Goal: Information Seeking & Learning: Learn about a topic

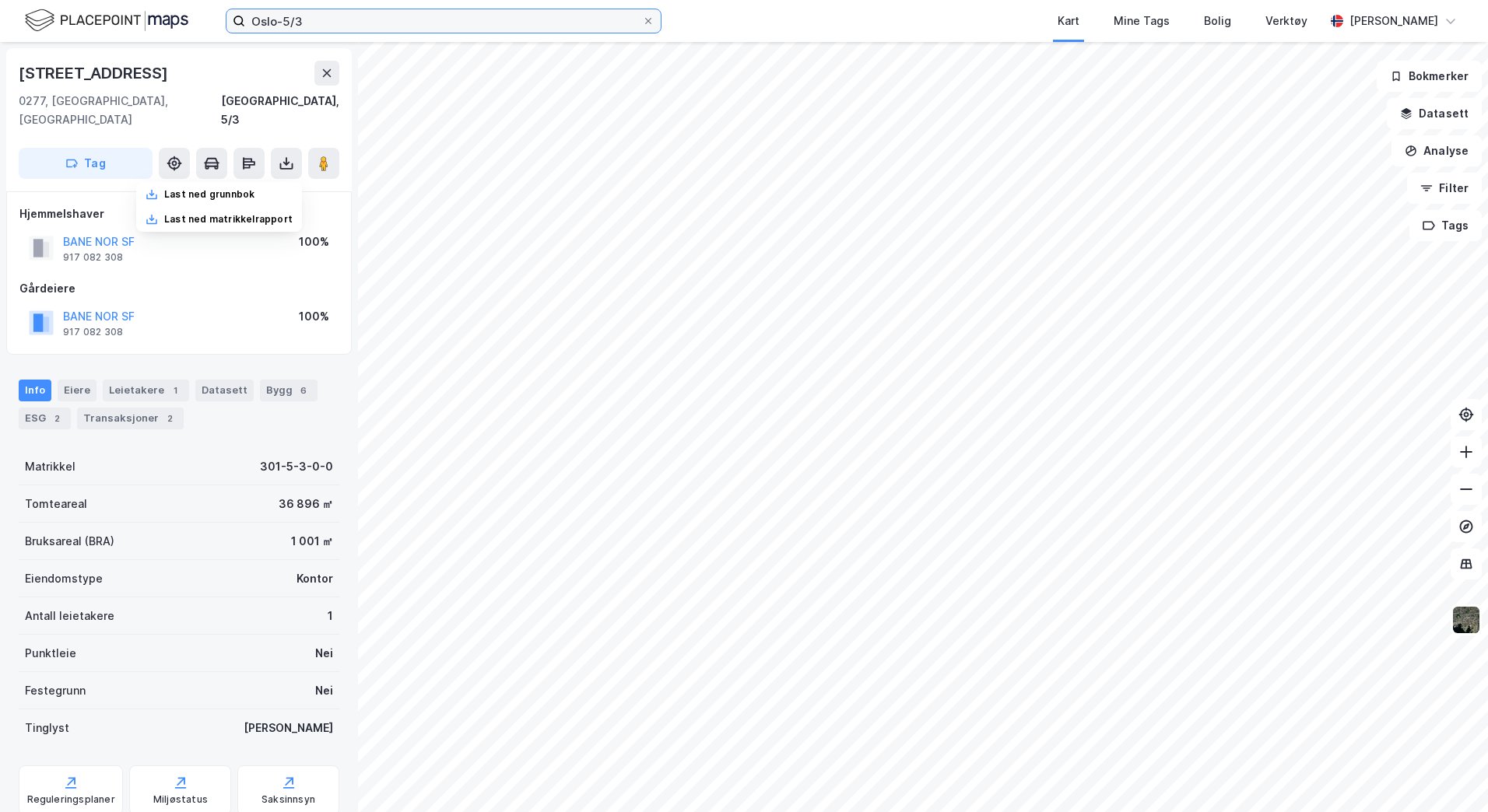
click at [336, 27] on input "Oslo-5/3" at bounding box center [444, 21] width 397 height 23
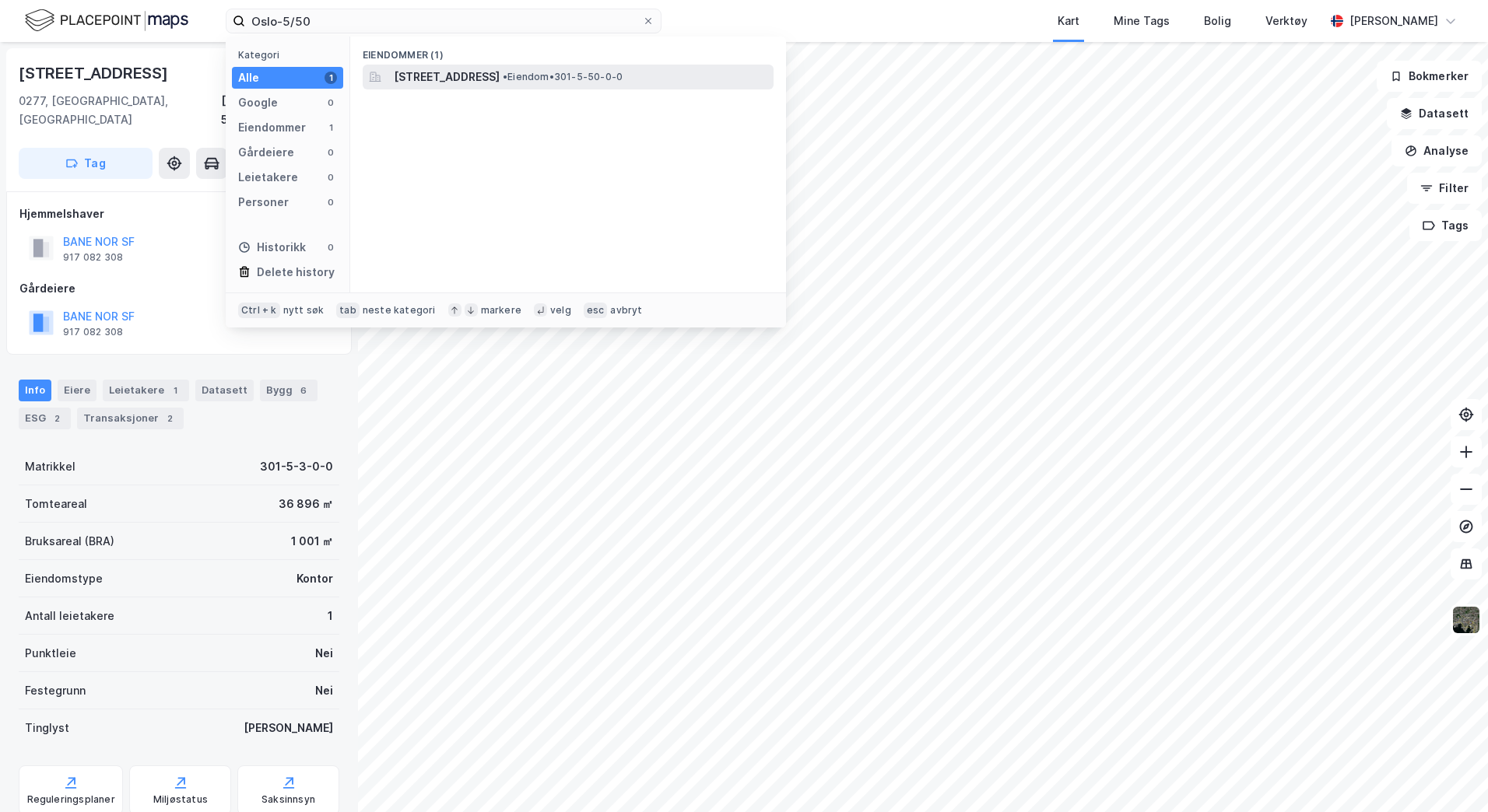
click at [475, 77] on span "[STREET_ADDRESS]" at bounding box center [447, 76] width 106 height 18
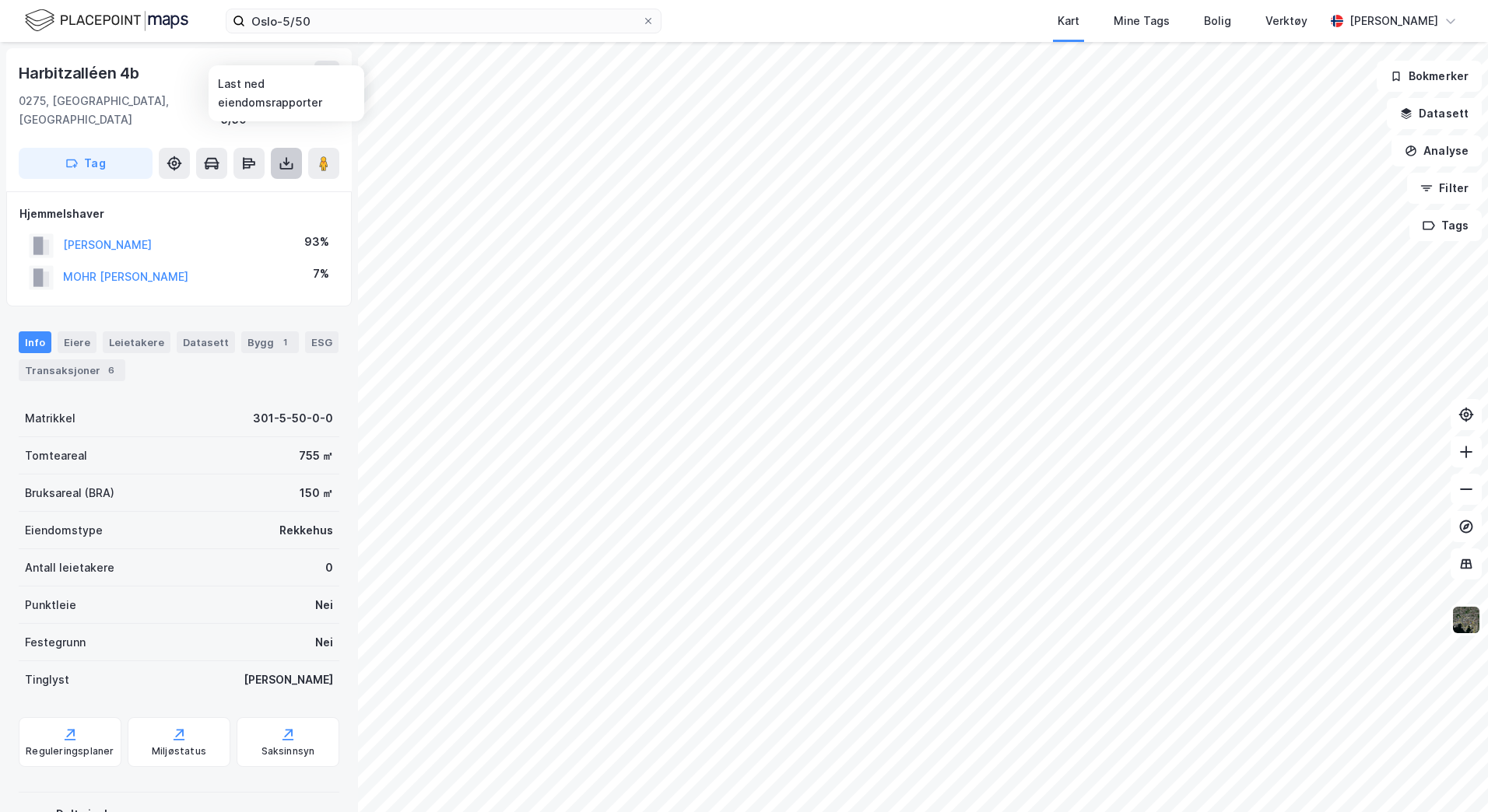
click at [274, 148] on button at bounding box center [286, 163] width 31 height 31
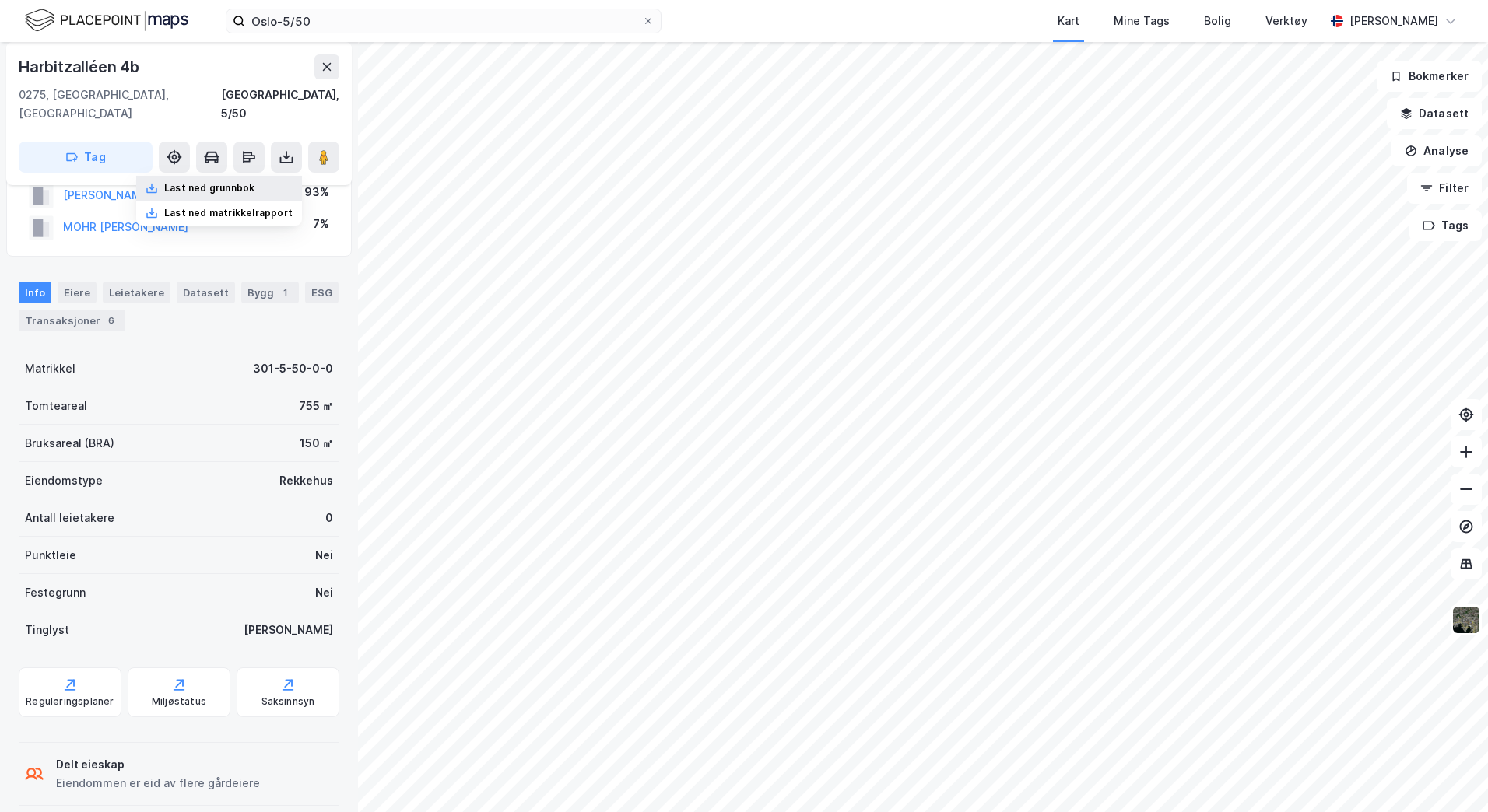
click at [217, 182] on div "Last ned grunnbok" at bounding box center [209, 188] width 90 height 12
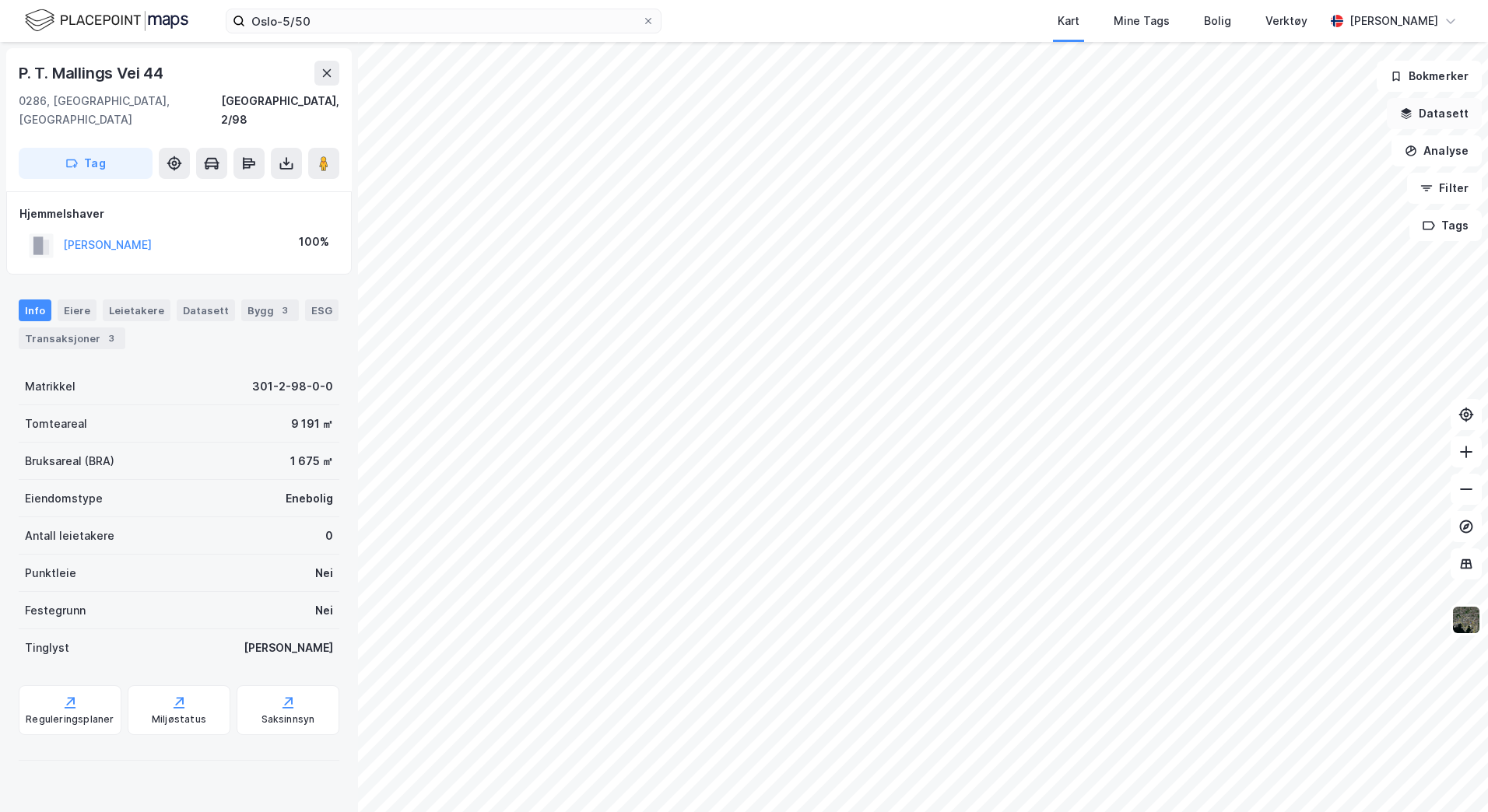
click at [1430, 120] on button "Datasett" at bounding box center [1434, 113] width 95 height 31
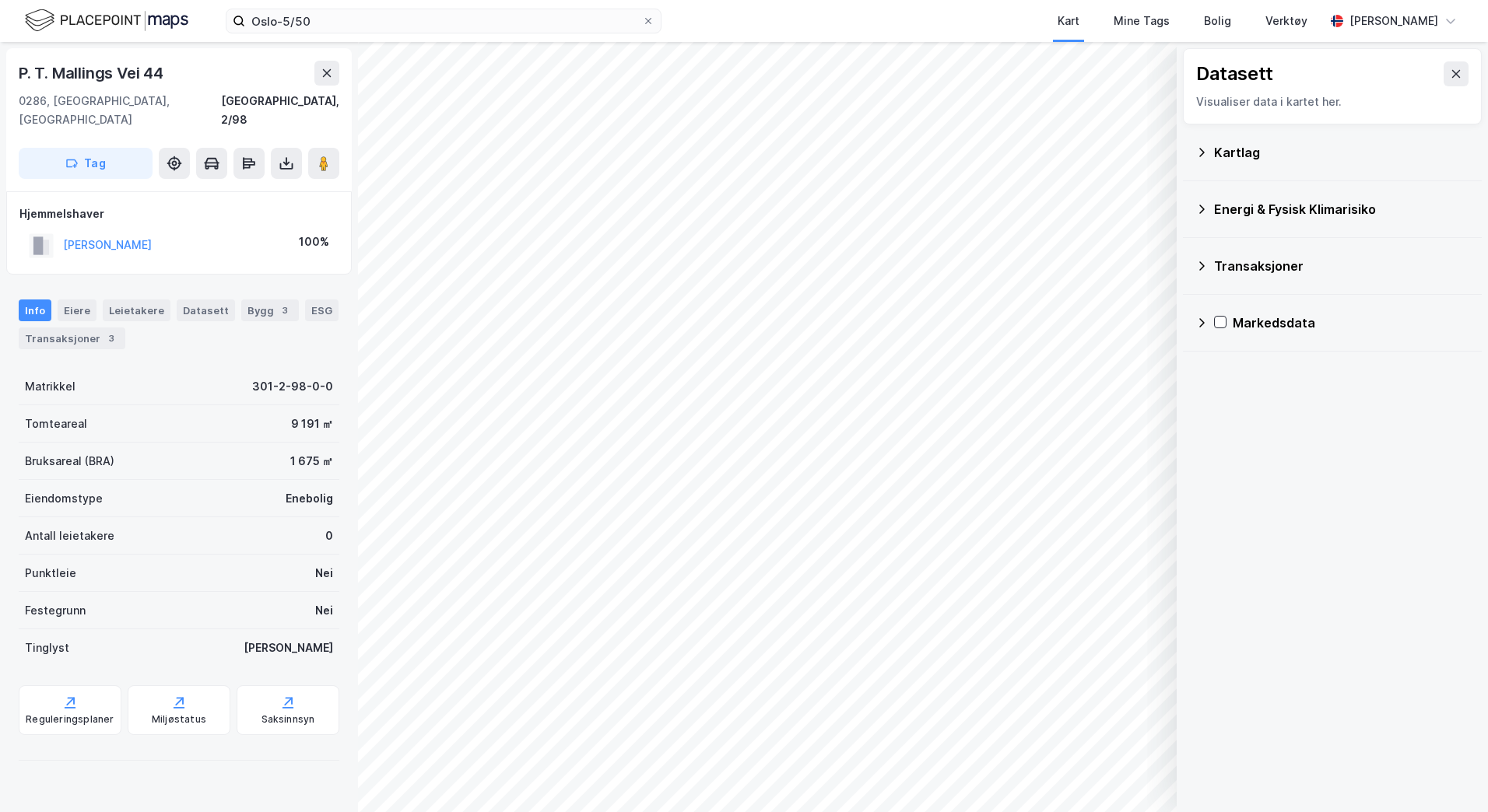
click at [1196, 148] on icon at bounding box center [1201, 152] width 12 height 12
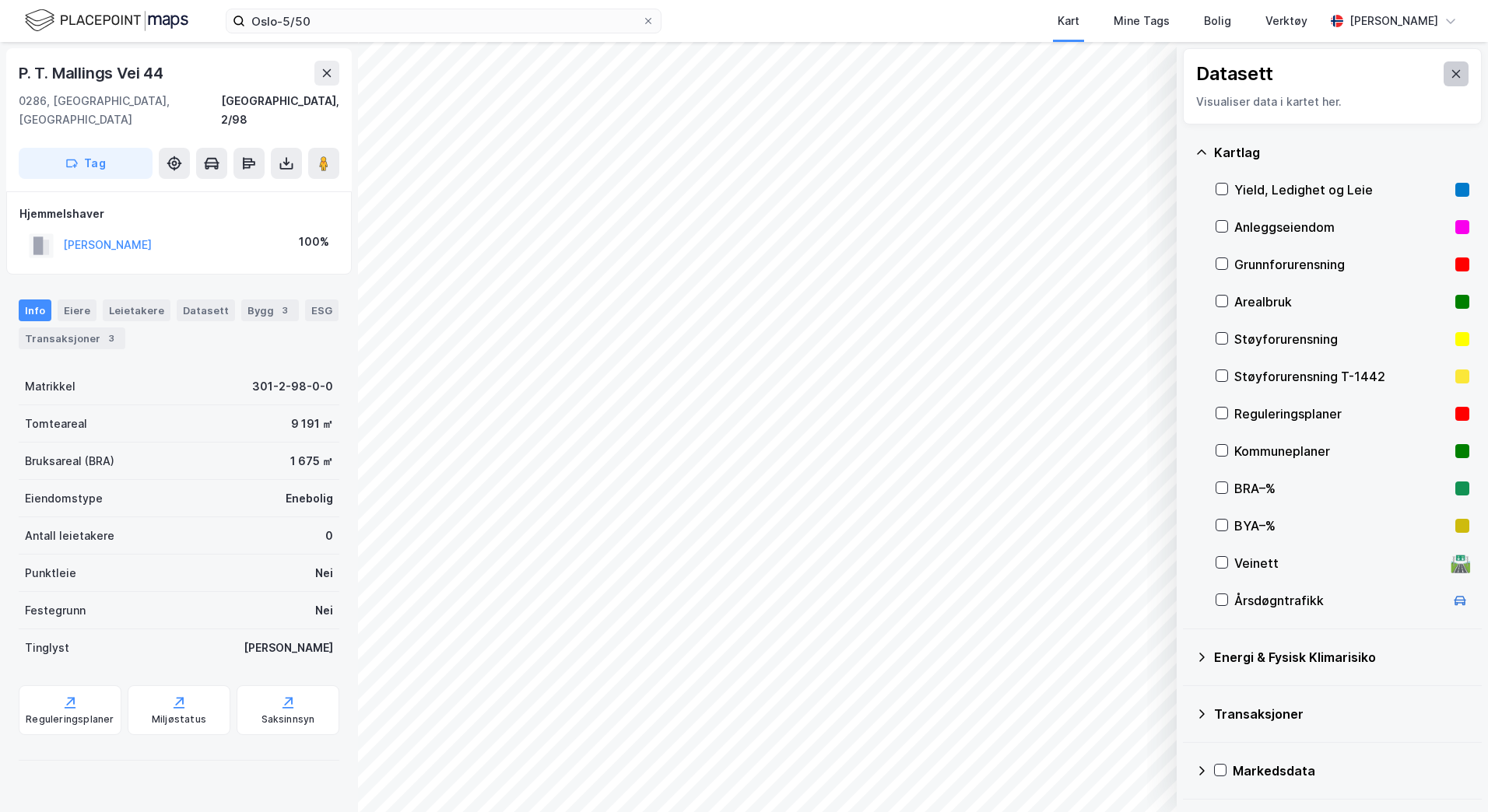
click at [1452, 72] on icon at bounding box center [1456, 74] width 9 height 8
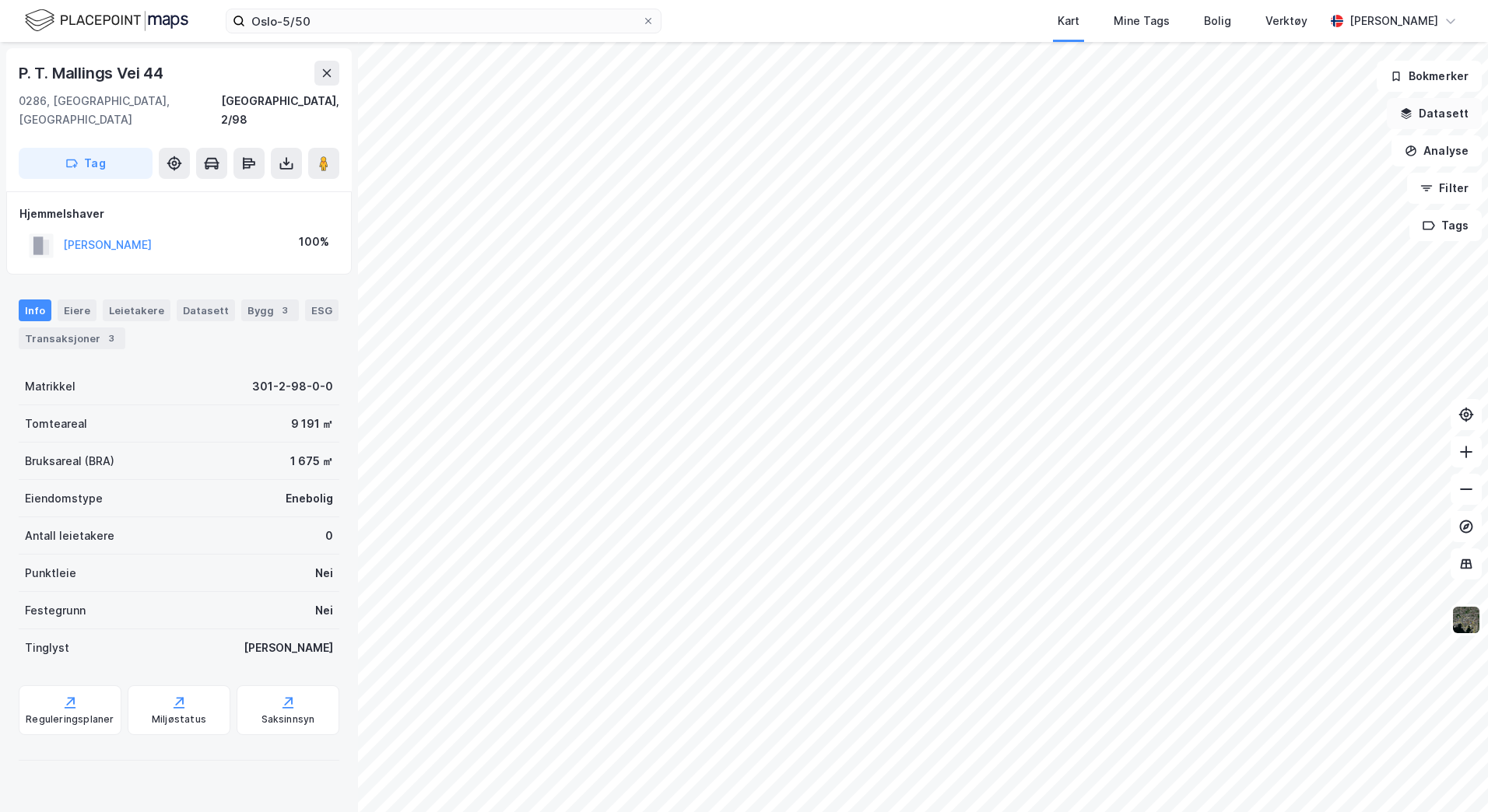
click at [1433, 112] on button "Datasett" at bounding box center [1434, 113] width 95 height 31
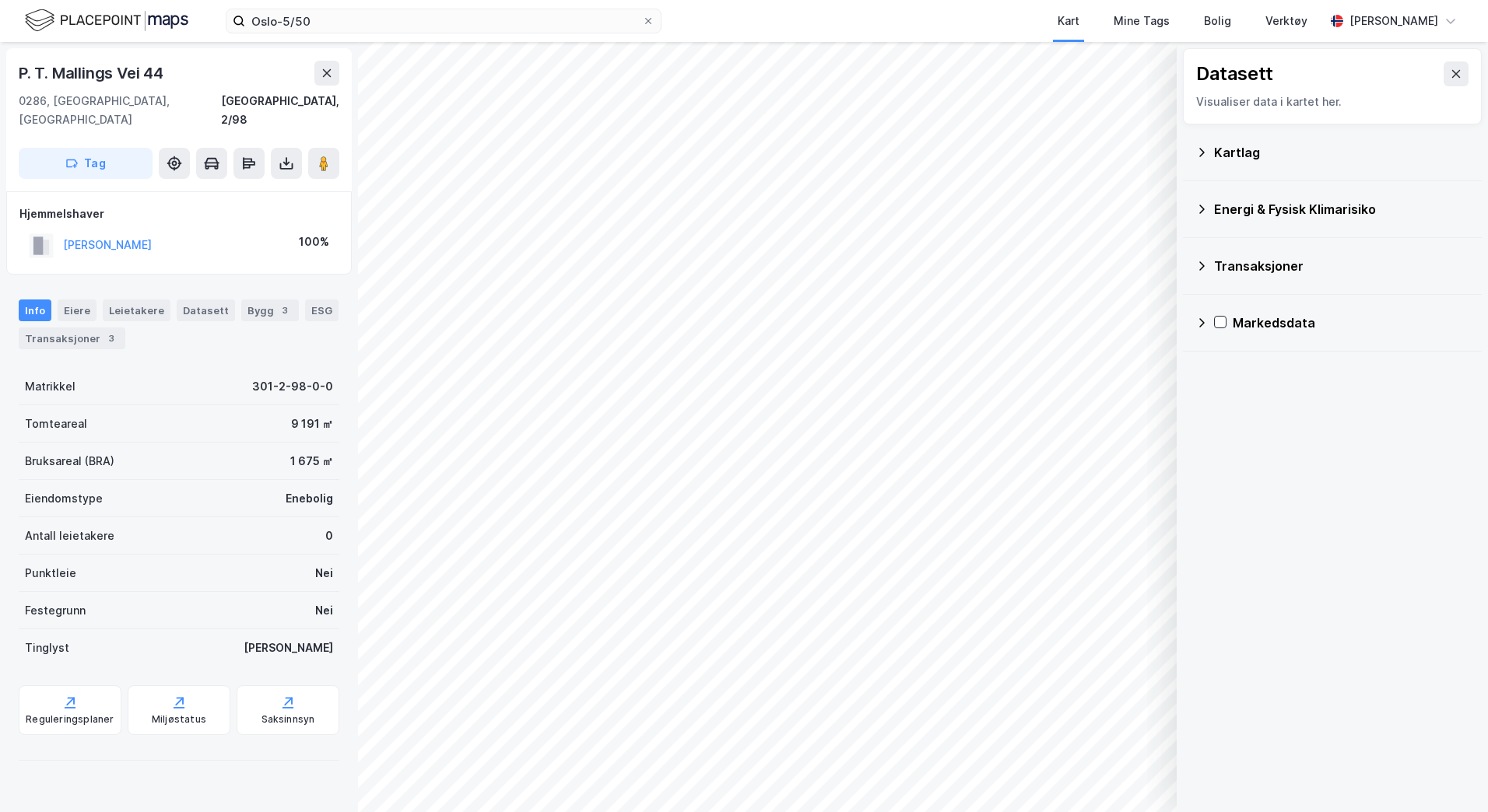
click at [1196, 149] on icon at bounding box center [1201, 152] width 12 height 12
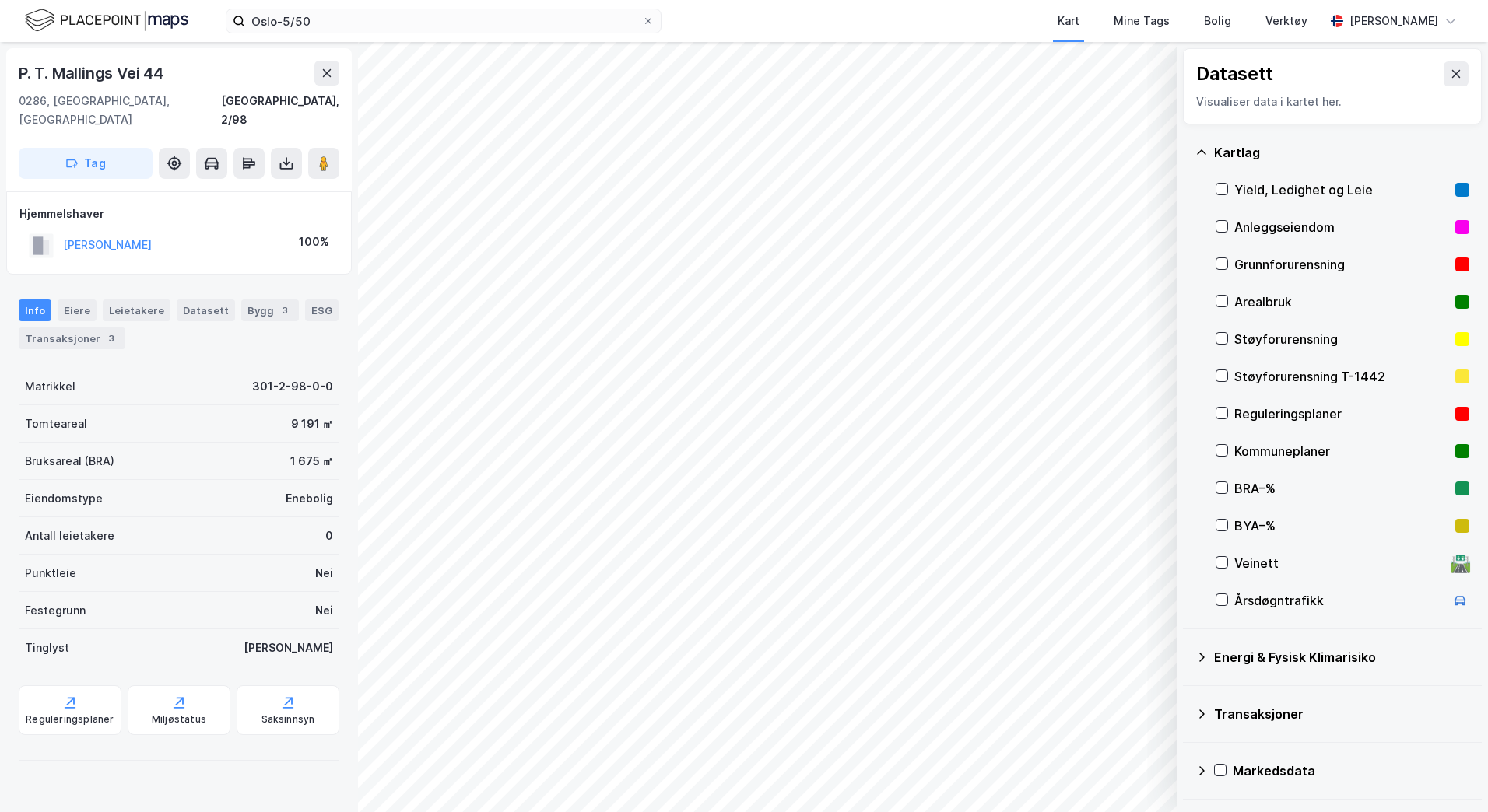
click at [1202, 149] on icon at bounding box center [1201, 152] width 12 height 12
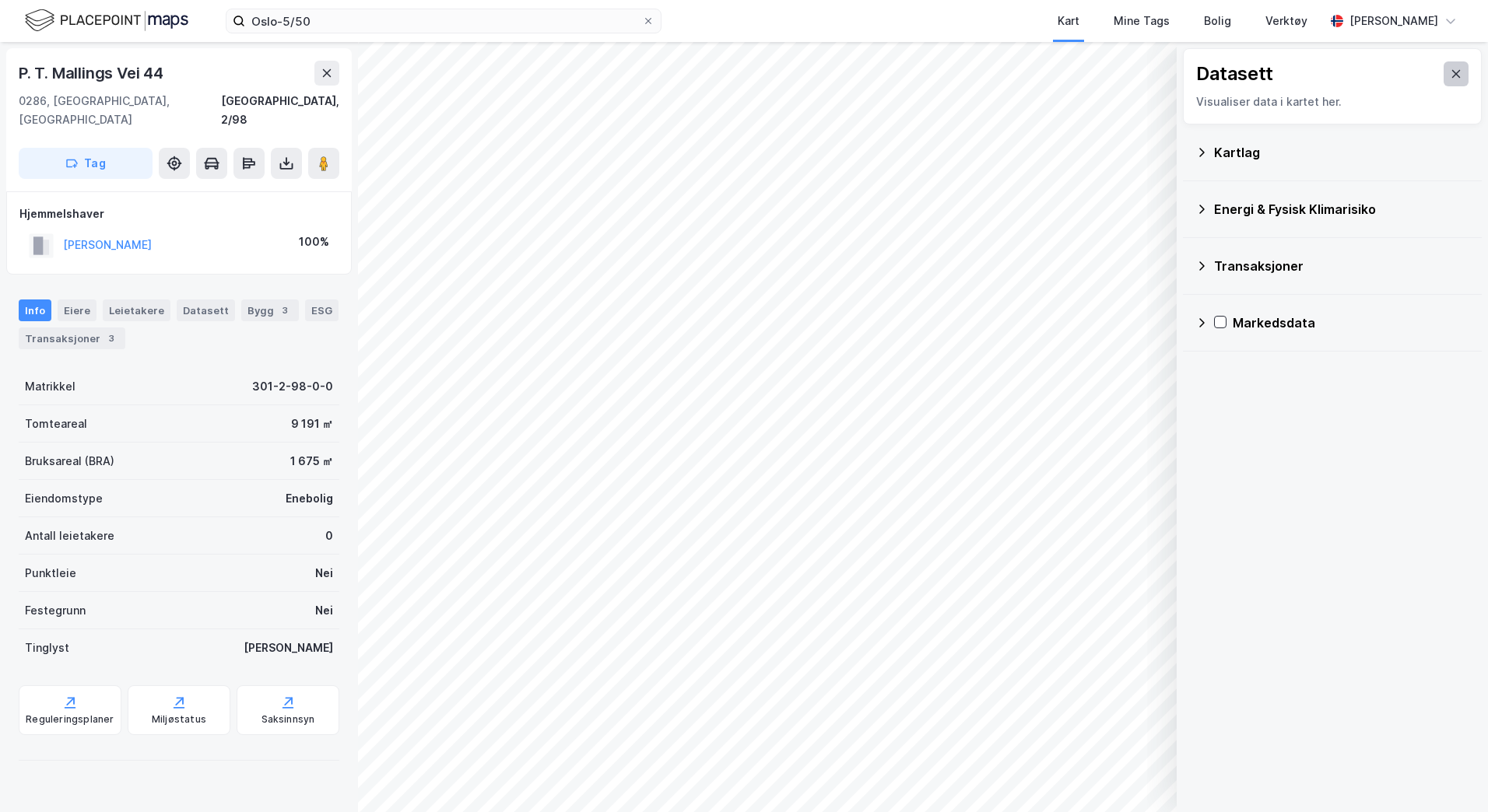
click at [1447, 67] on button at bounding box center [1456, 74] width 25 height 25
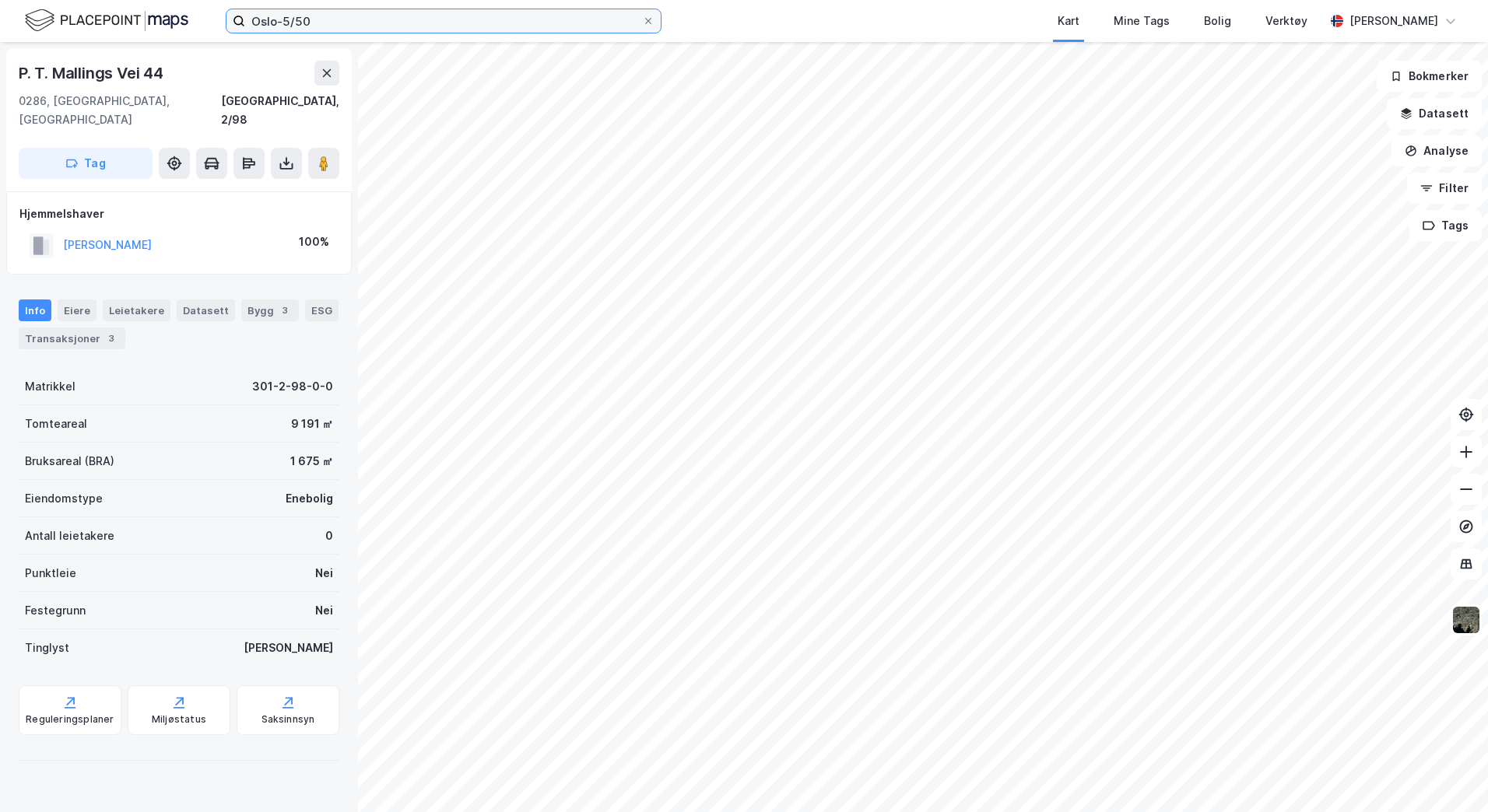
click at [339, 26] on input "Oslo-5/50" at bounding box center [444, 21] width 397 height 23
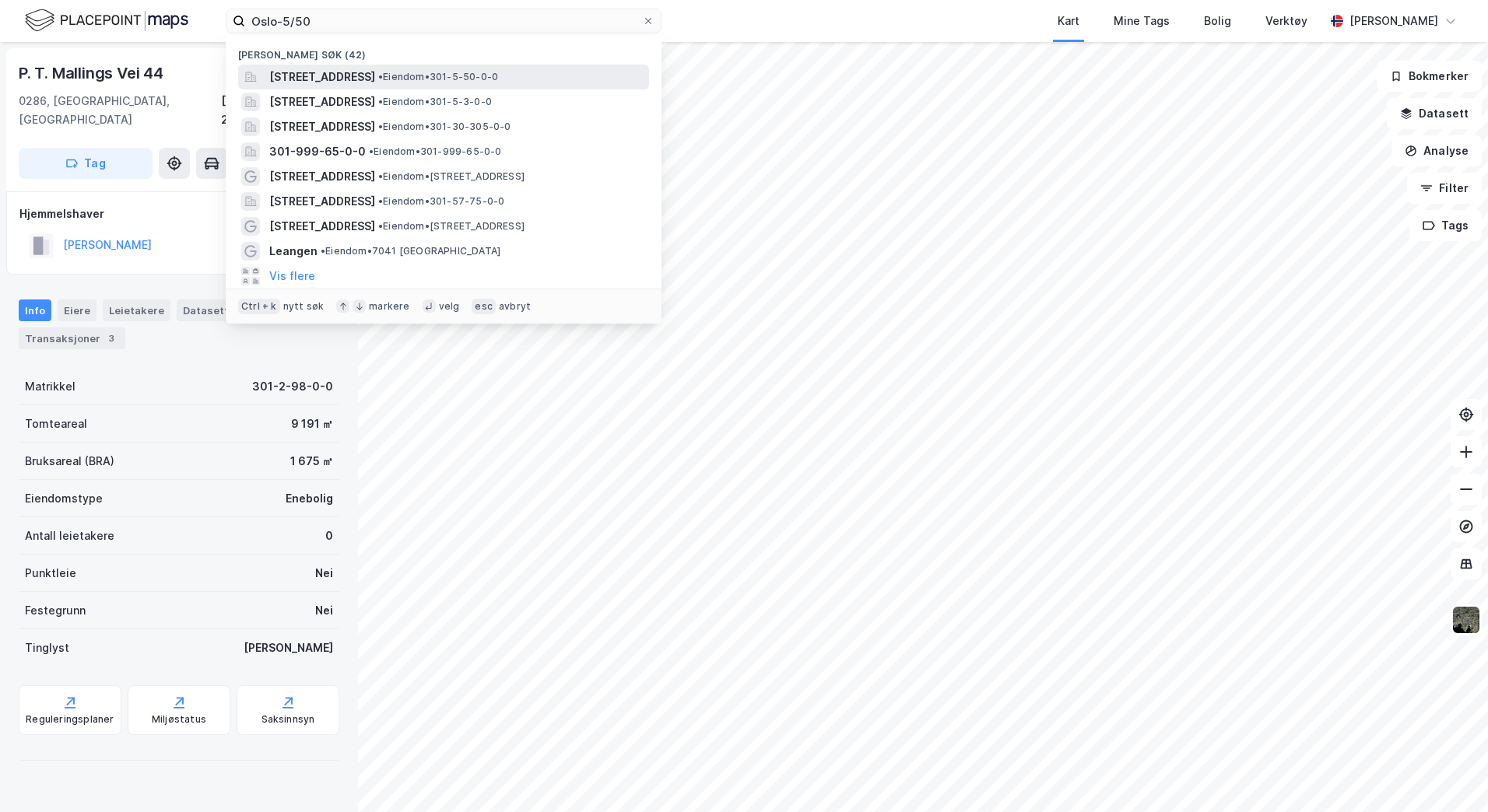
click at [354, 78] on span "[STREET_ADDRESS]" at bounding box center [322, 76] width 106 height 18
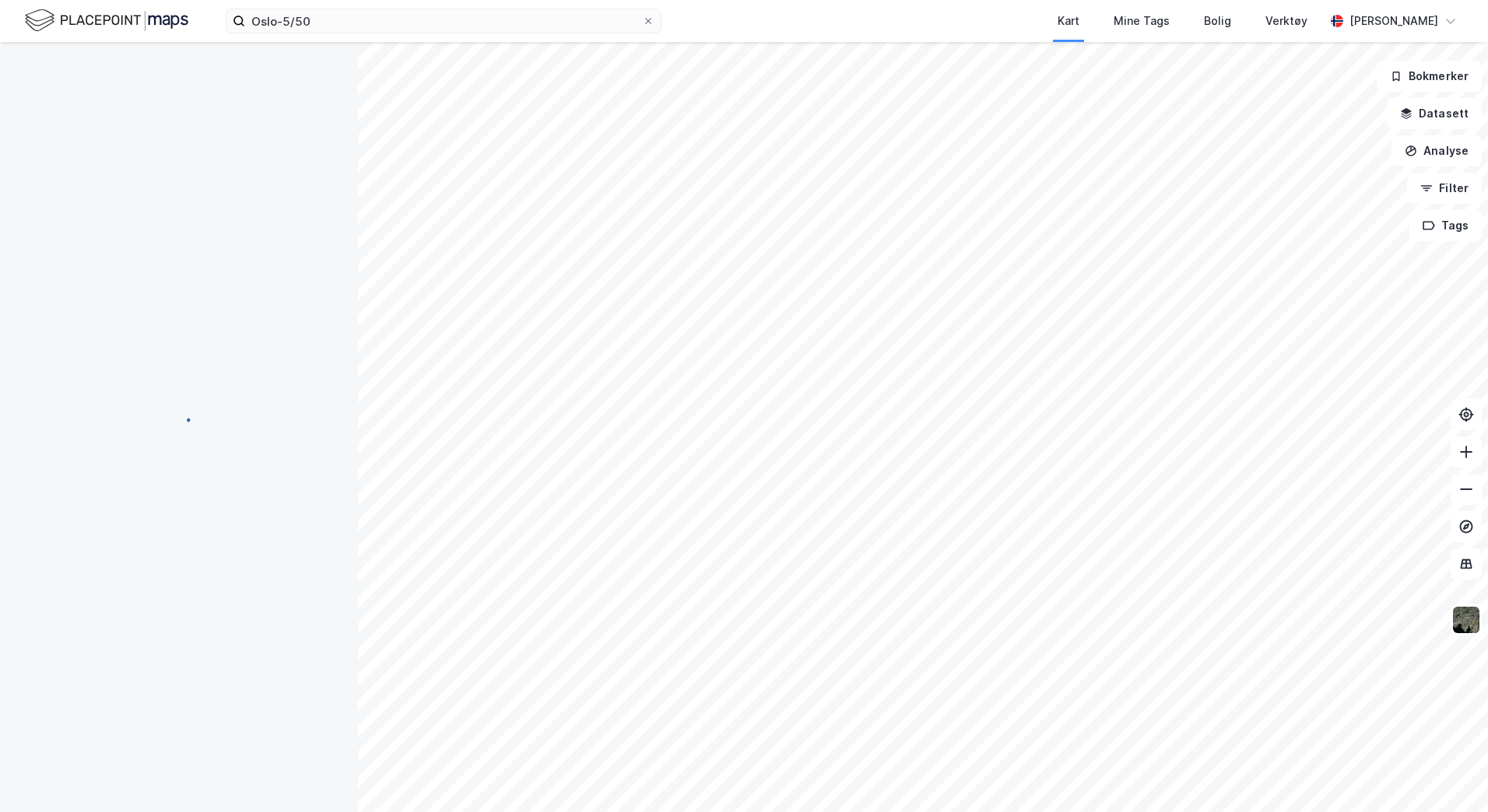
scroll to position [2, 0]
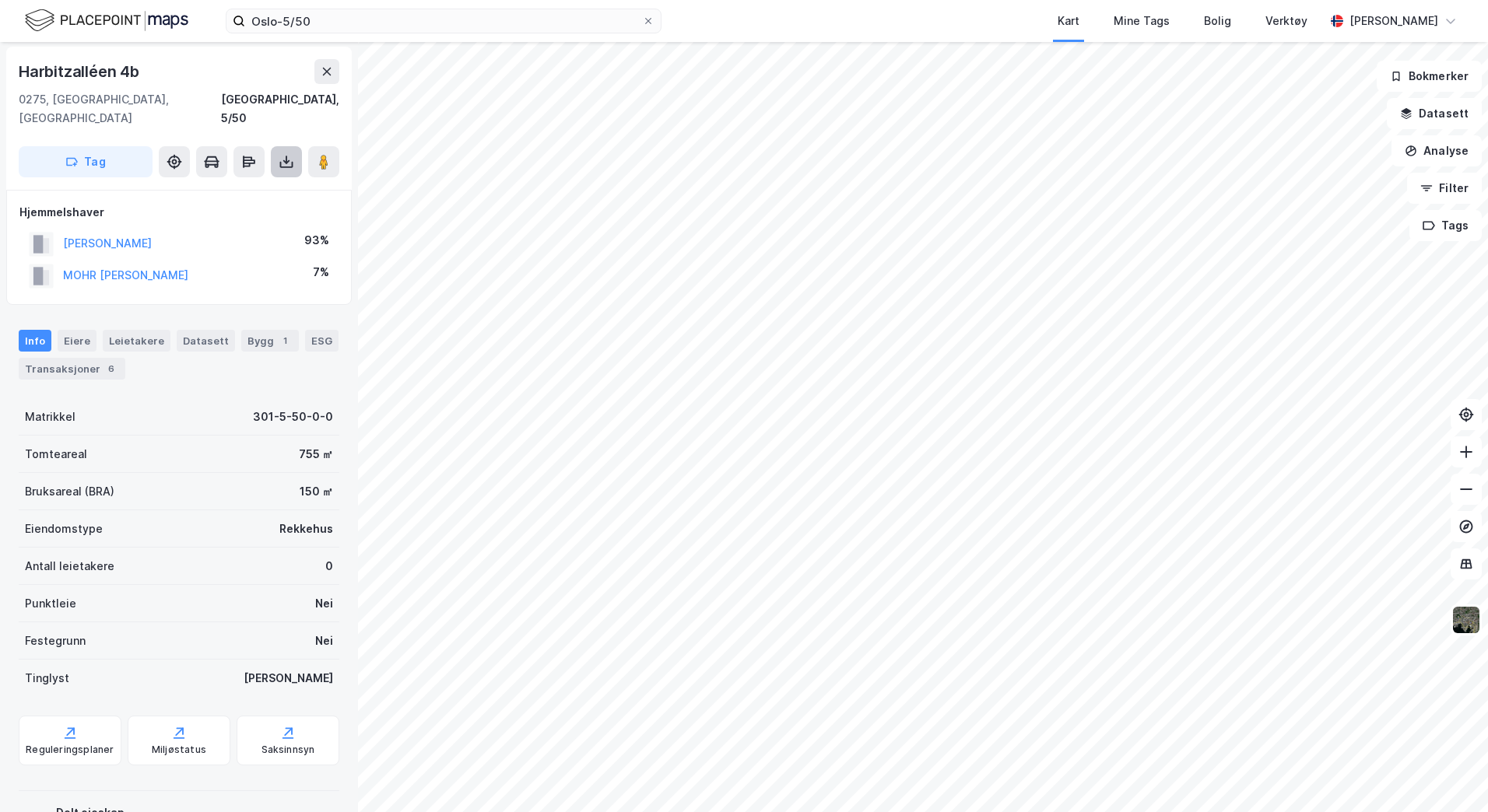
click at [280, 146] on button at bounding box center [286, 161] width 31 height 31
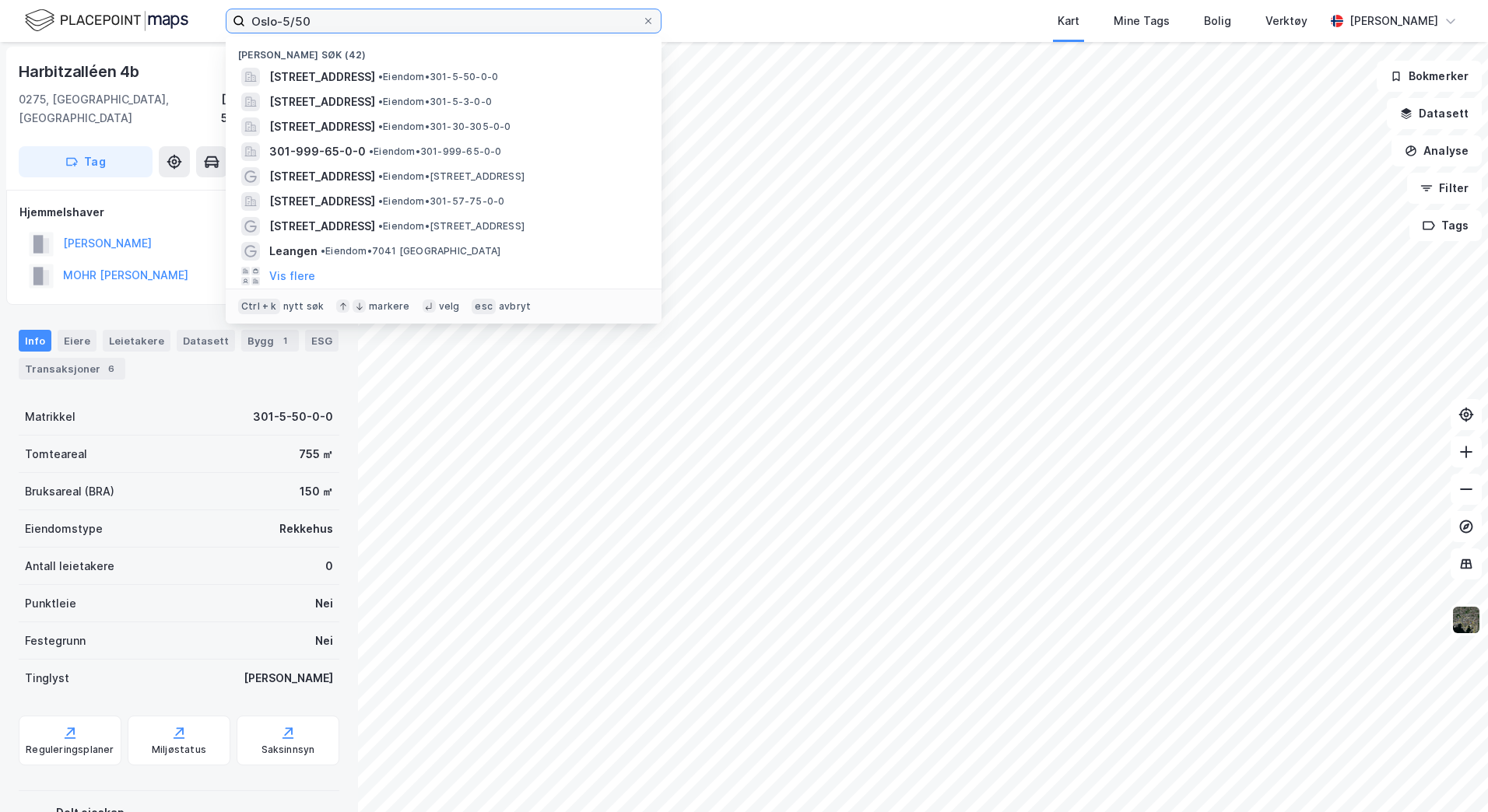
click at [304, 28] on input "Oslo-5/50" at bounding box center [444, 21] width 397 height 23
click at [350, 14] on input "Oslo-5/50" at bounding box center [444, 21] width 397 height 23
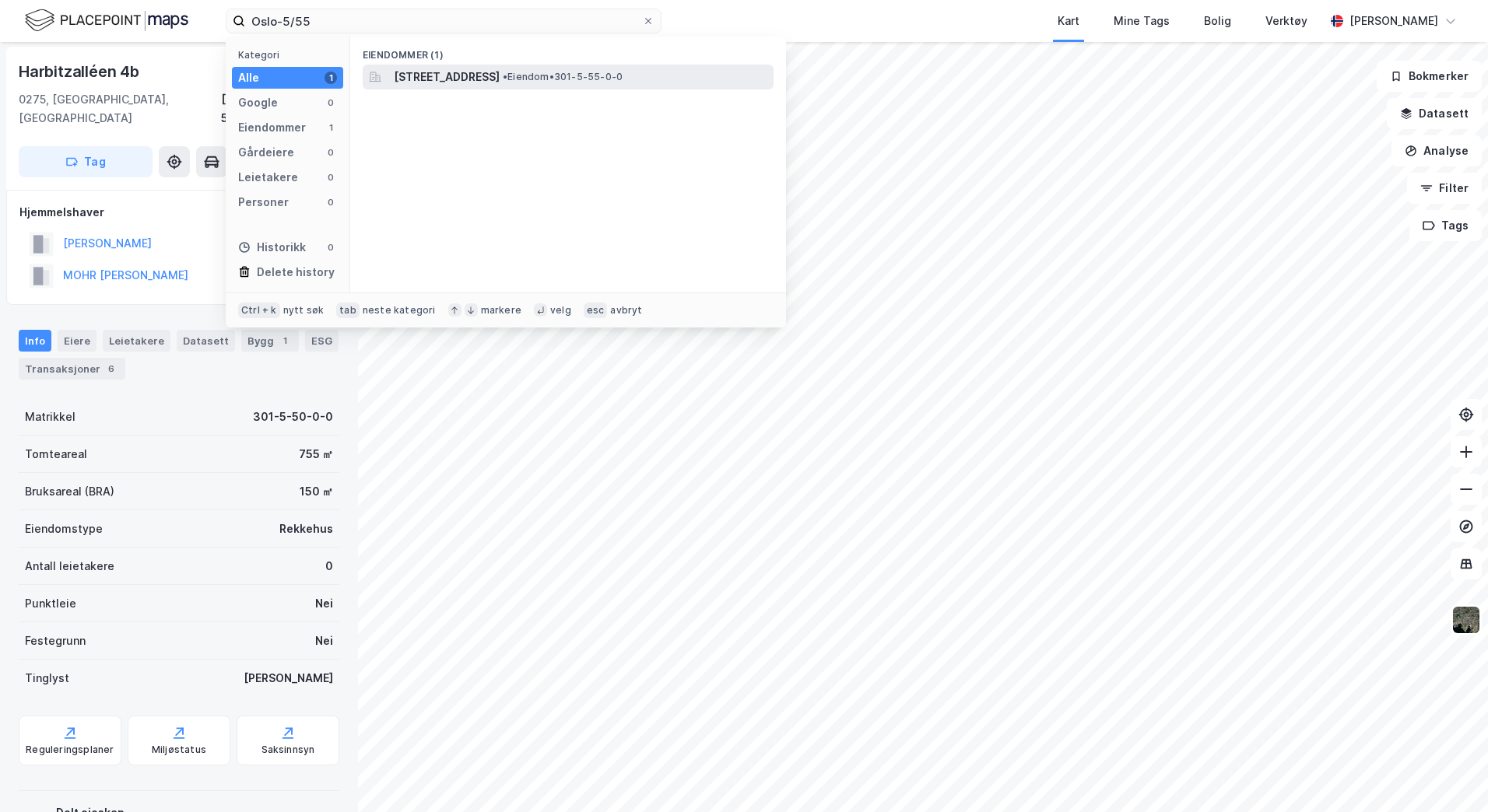
click at [494, 84] on span "[STREET_ADDRESS]" at bounding box center [447, 76] width 106 height 18
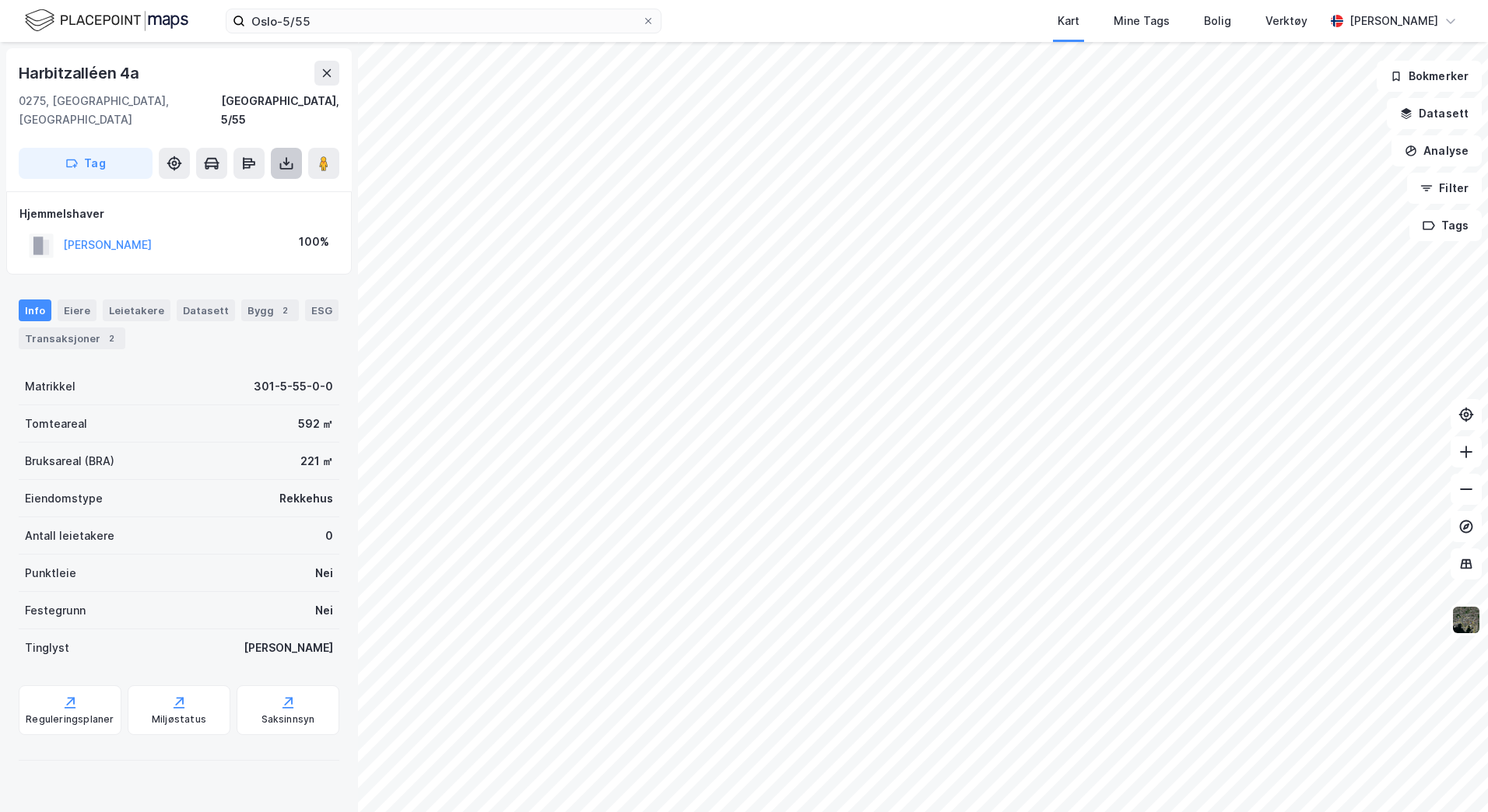
click at [284, 156] on icon at bounding box center [286, 163] width 15 height 15
click at [233, 182] on div "Last ned grunnbok" at bounding box center [219, 194] width 166 height 25
click at [223, 182] on div "Last ned grunnbok" at bounding box center [219, 194] width 166 height 25
click at [222, 188] on div "Last ned grunnbok" at bounding box center [209, 194] width 90 height 12
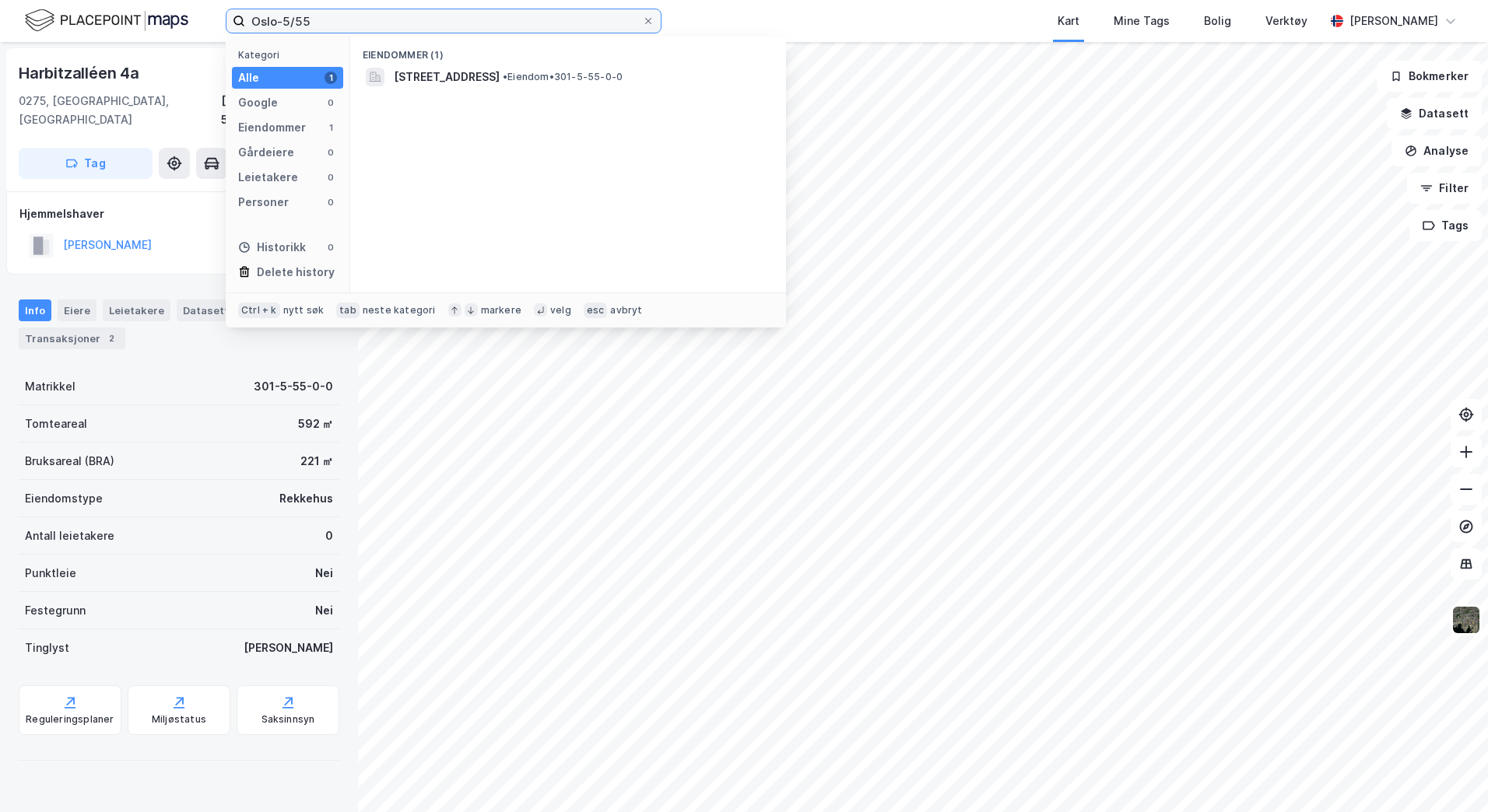
click at [384, 26] on input "Oslo-5/55" at bounding box center [444, 21] width 397 height 23
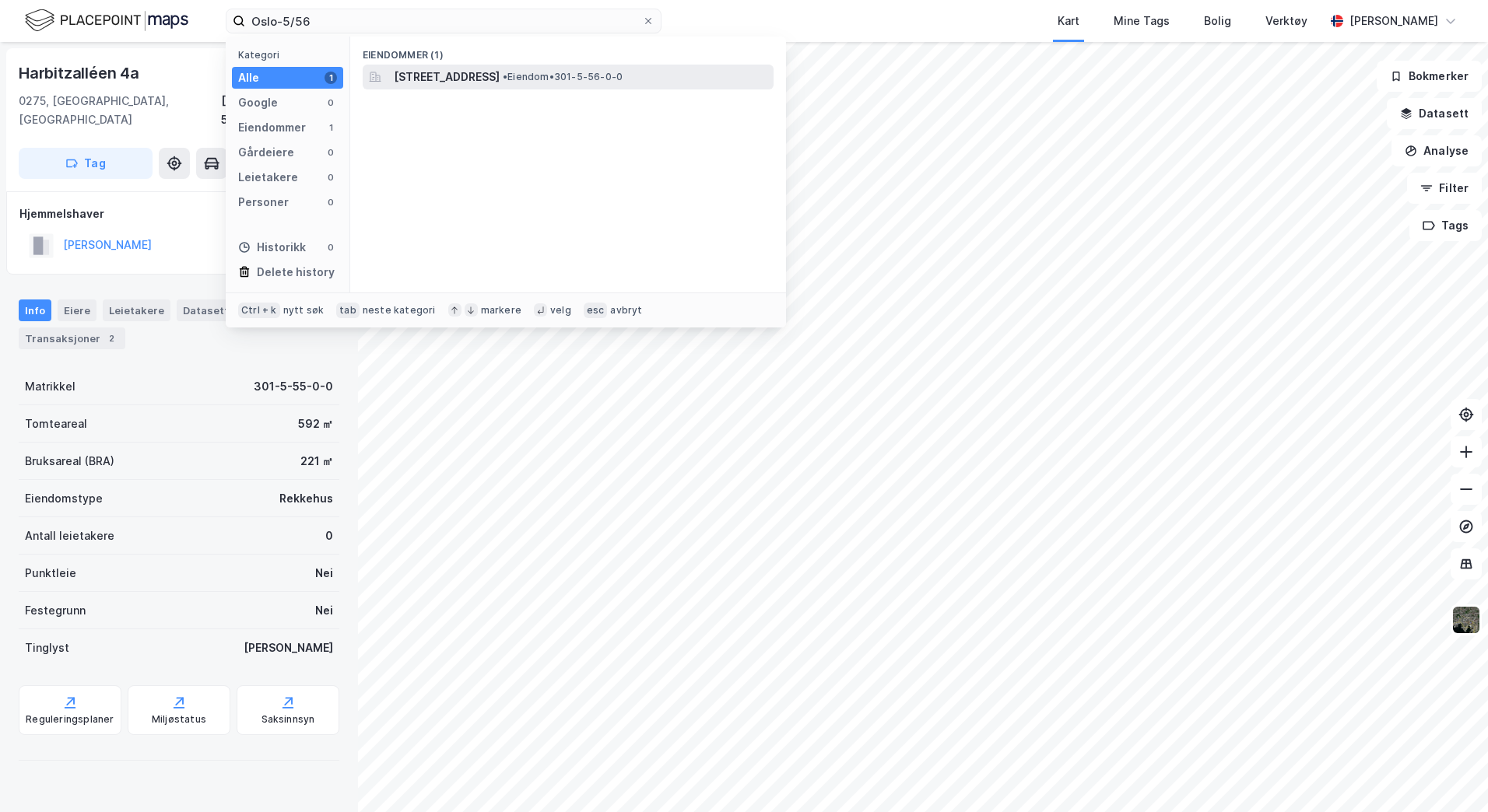
click at [411, 78] on span "[STREET_ADDRESS]" at bounding box center [447, 76] width 106 height 18
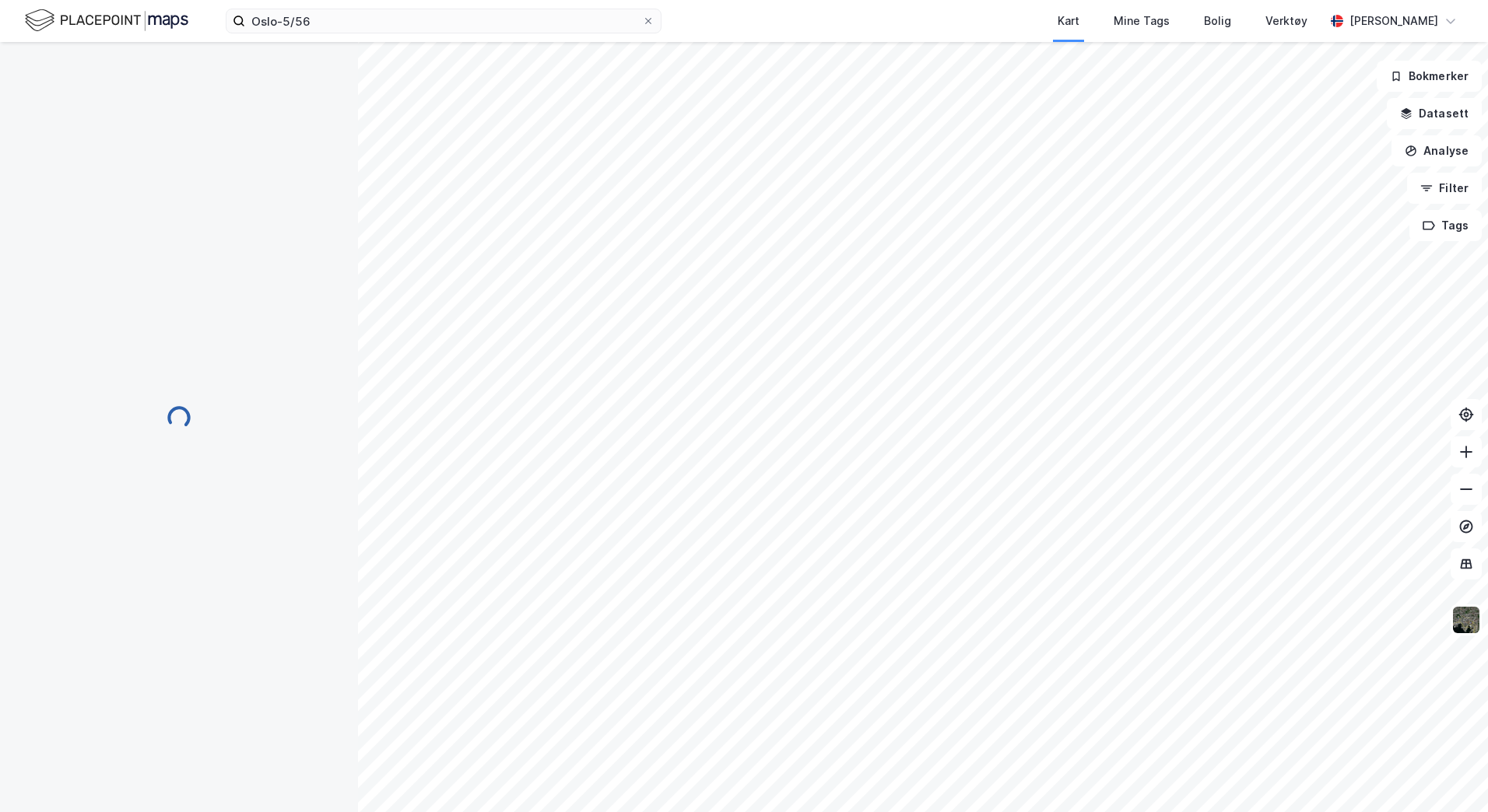
click at [819, 9] on div "Kart Mine Tags Bolig Verktøy" at bounding box center [1030, 21] width 588 height 42
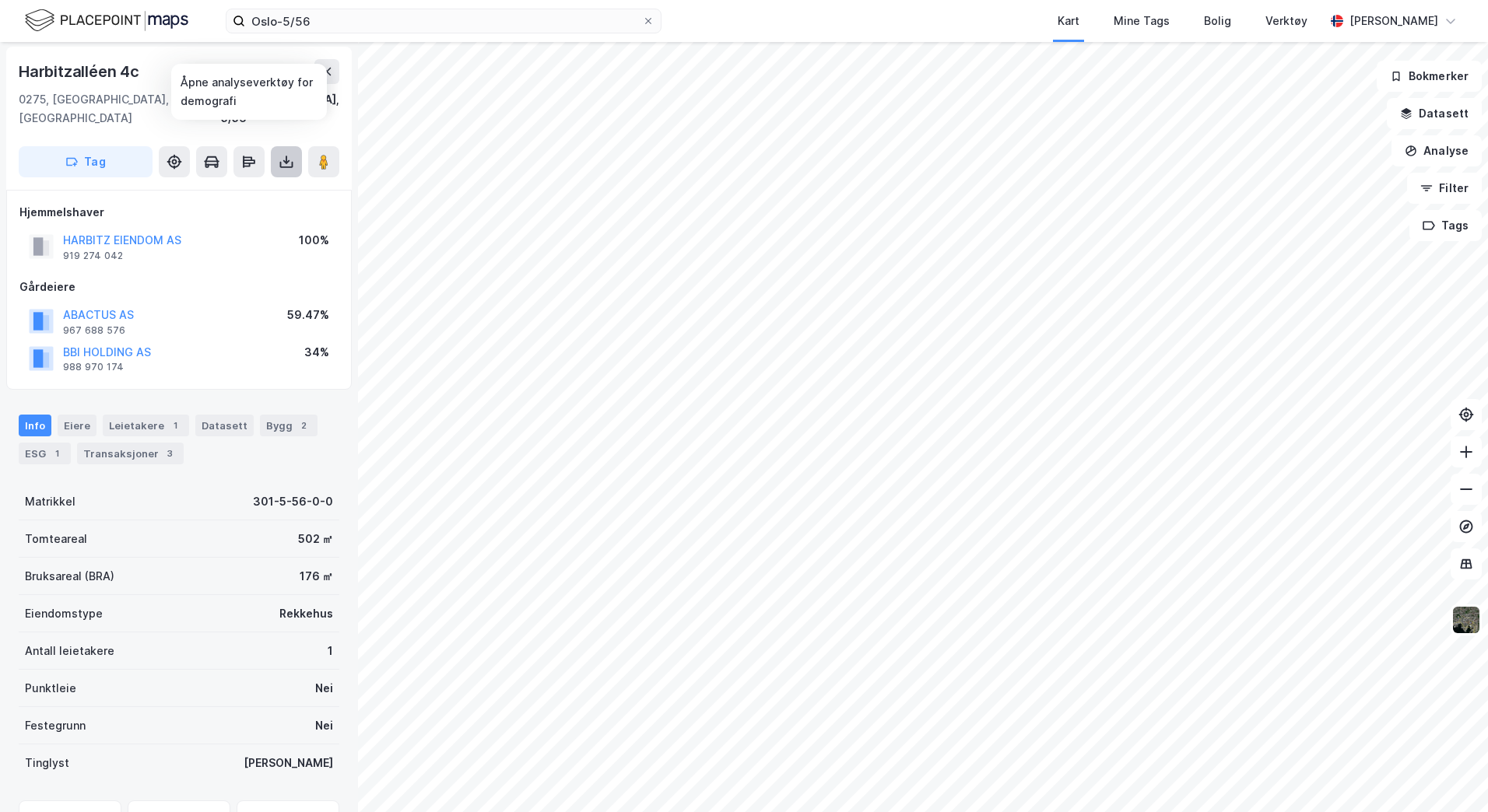
click at [277, 146] on button at bounding box center [286, 161] width 31 height 31
click at [243, 186] on div "Last ned grunnbok" at bounding box center [209, 192] width 90 height 12
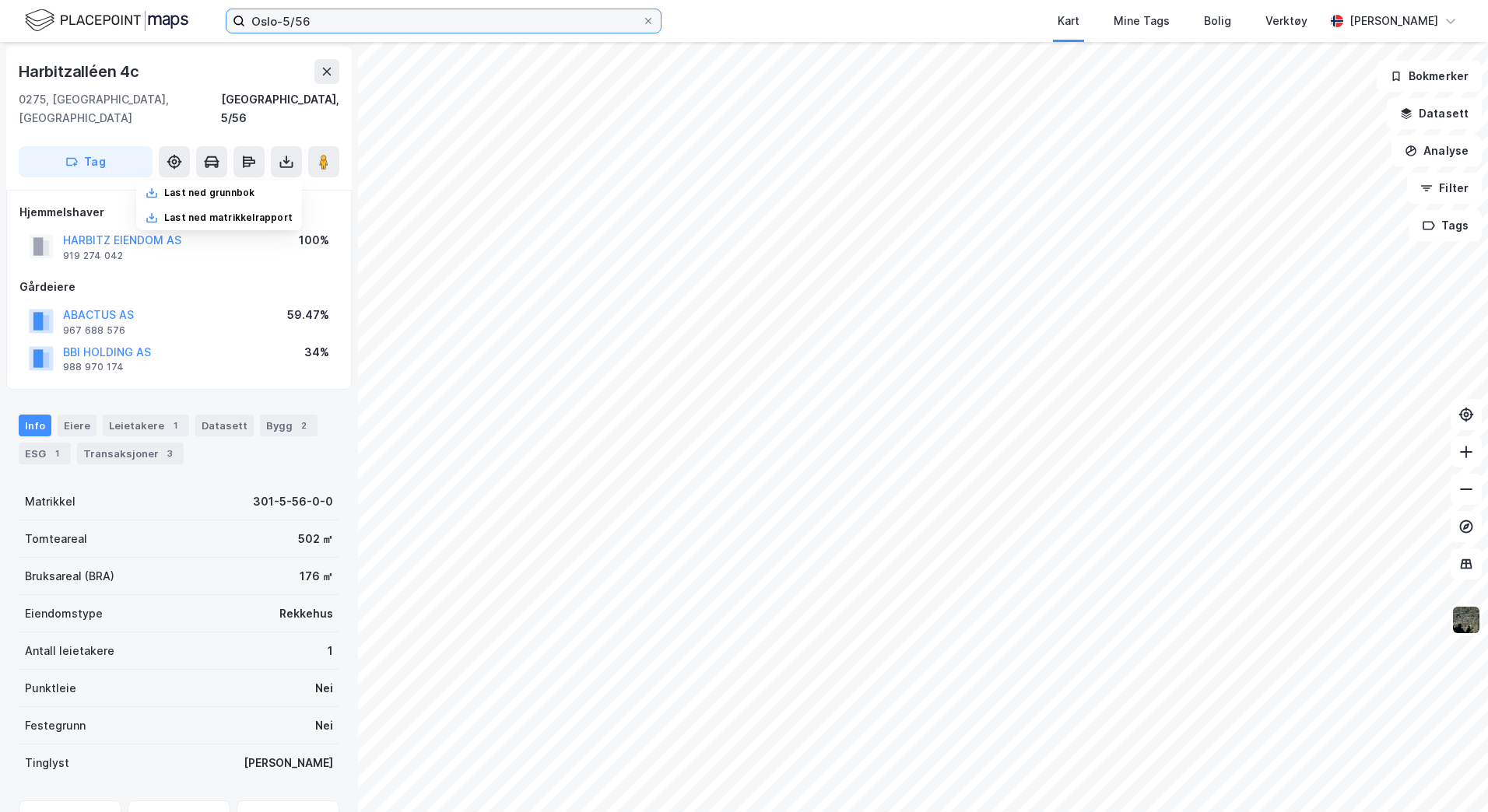
click at [350, 18] on input "Oslo-5/56" at bounding box center [444, 21] width 397 height 23
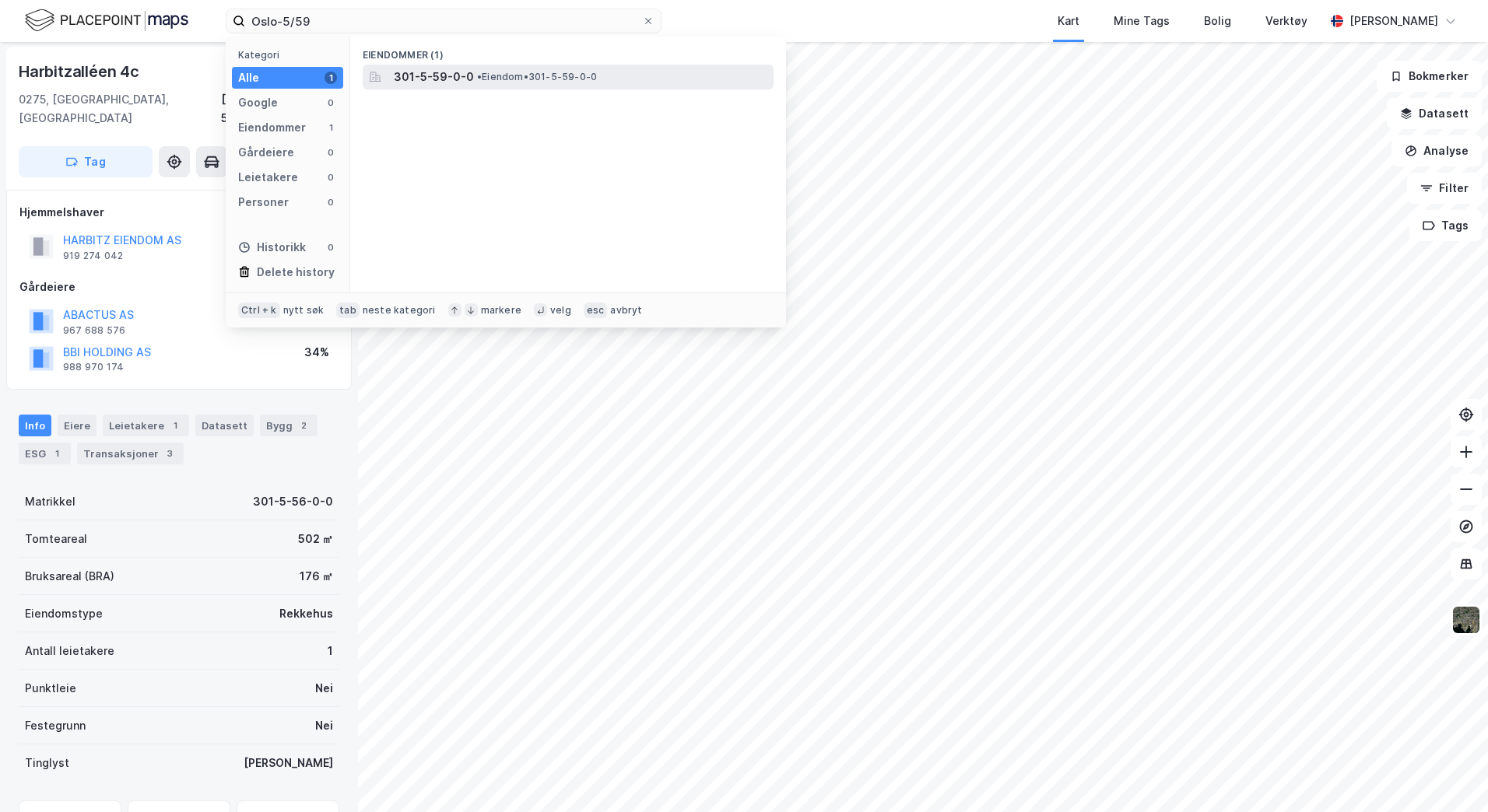
click at [559, 73] on span "• Eiendom • 301-5-59-0-0" at bounding box center [537, 76] width 120 height 12
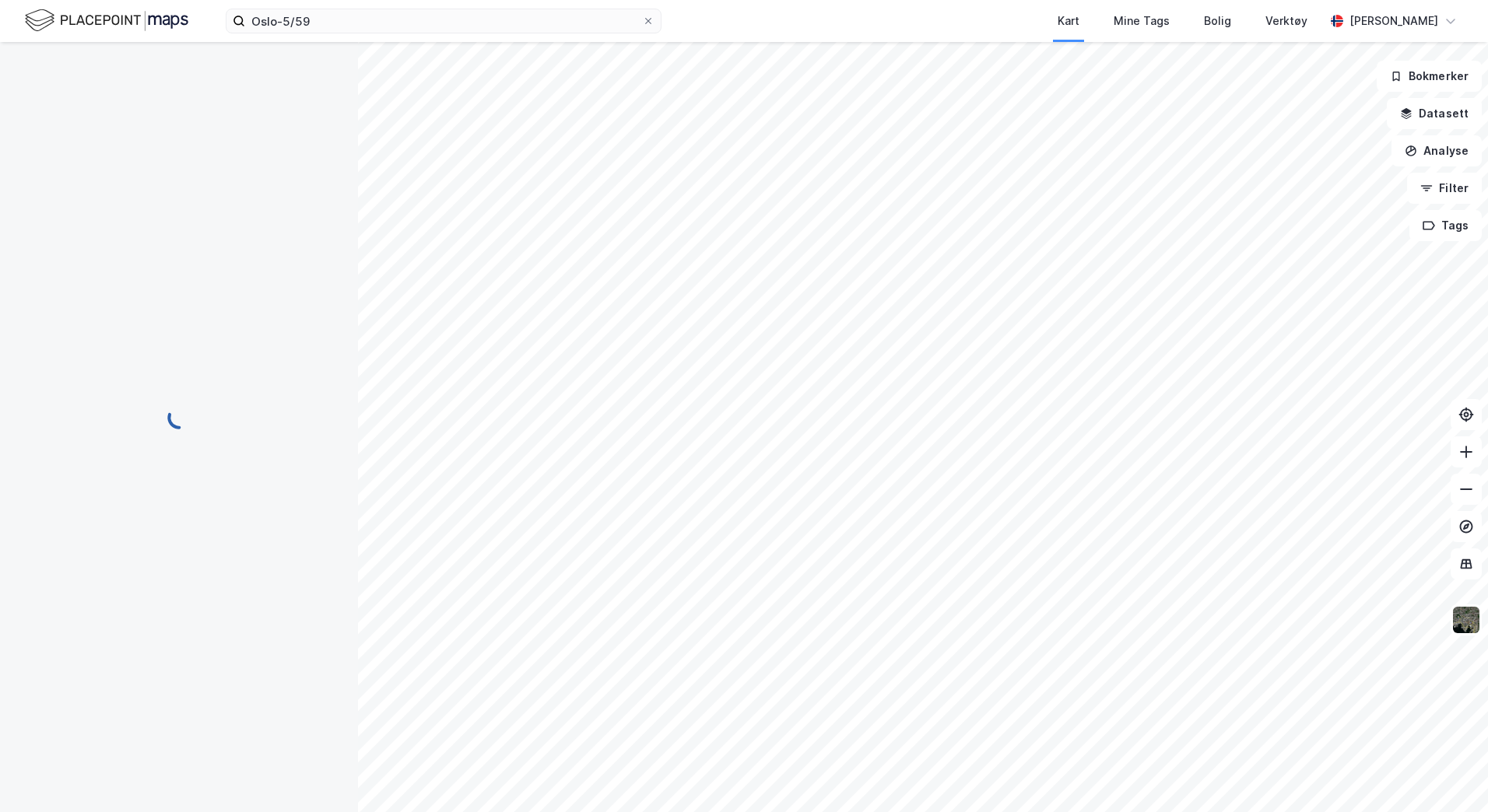
scroll to position [2, 0]
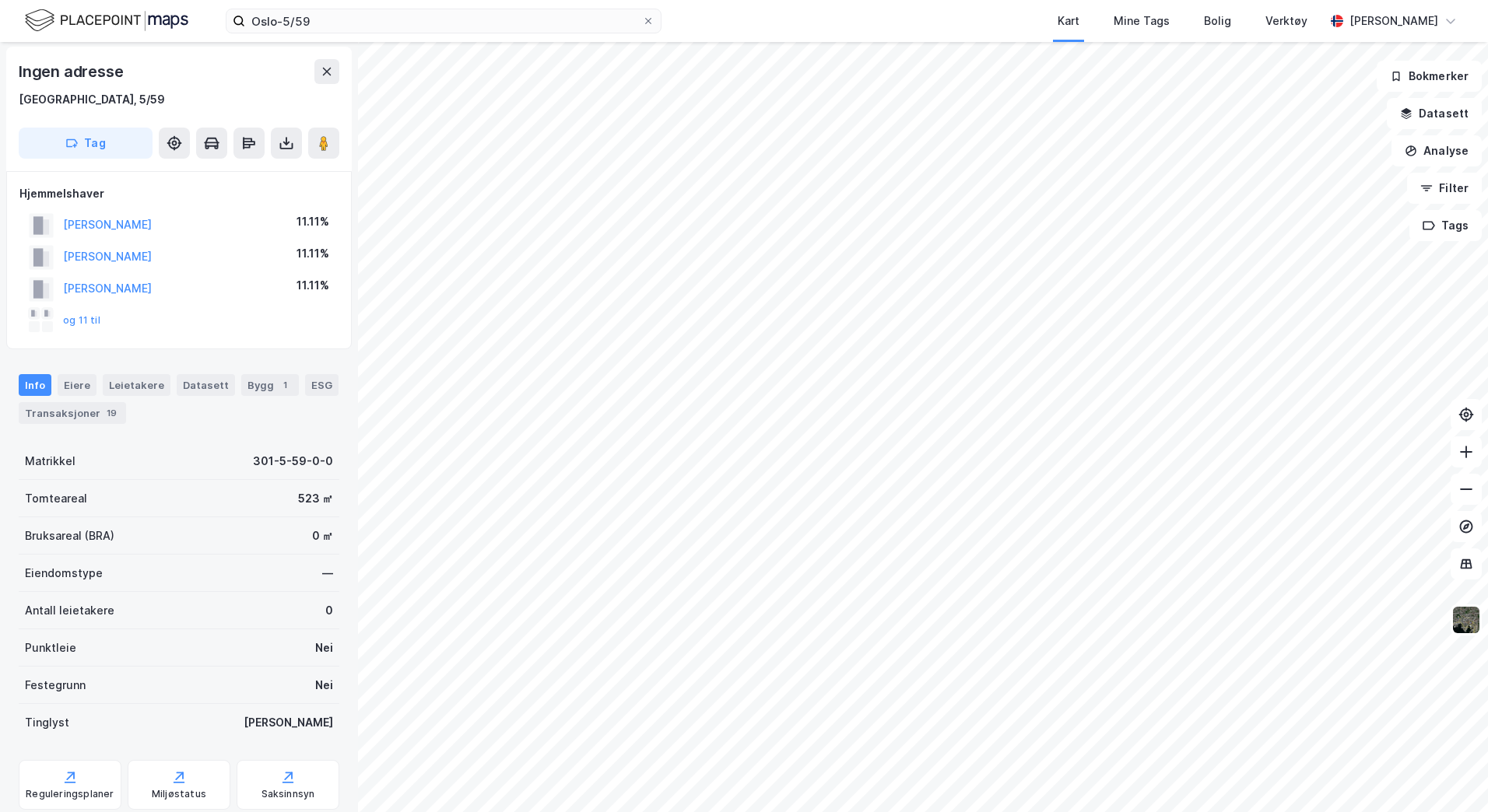
click at [263, 71] on div "Ingen adresse" at bounding box center [178, 71] width 321 height 25
click at [289, 149] on icon at bounding box center [286, 143] width 15 height 15
click at [212, 173] on div "Last ned grunnbok" at bounding box center [209, 173] width 90 height 12
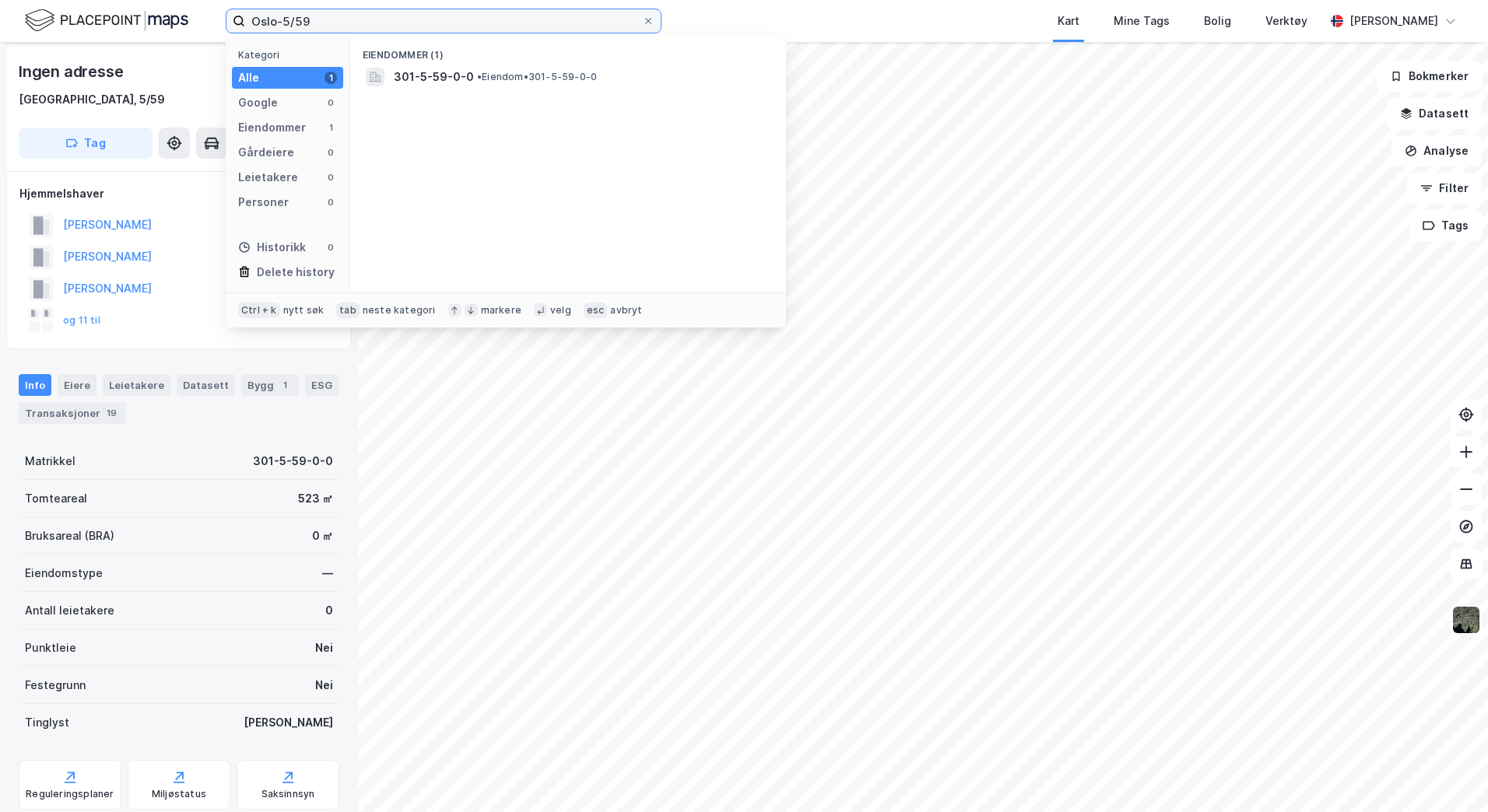
click at [326, 14] on input "Oslo-5/59" at bounding box center [444, 21] width 397 height 23
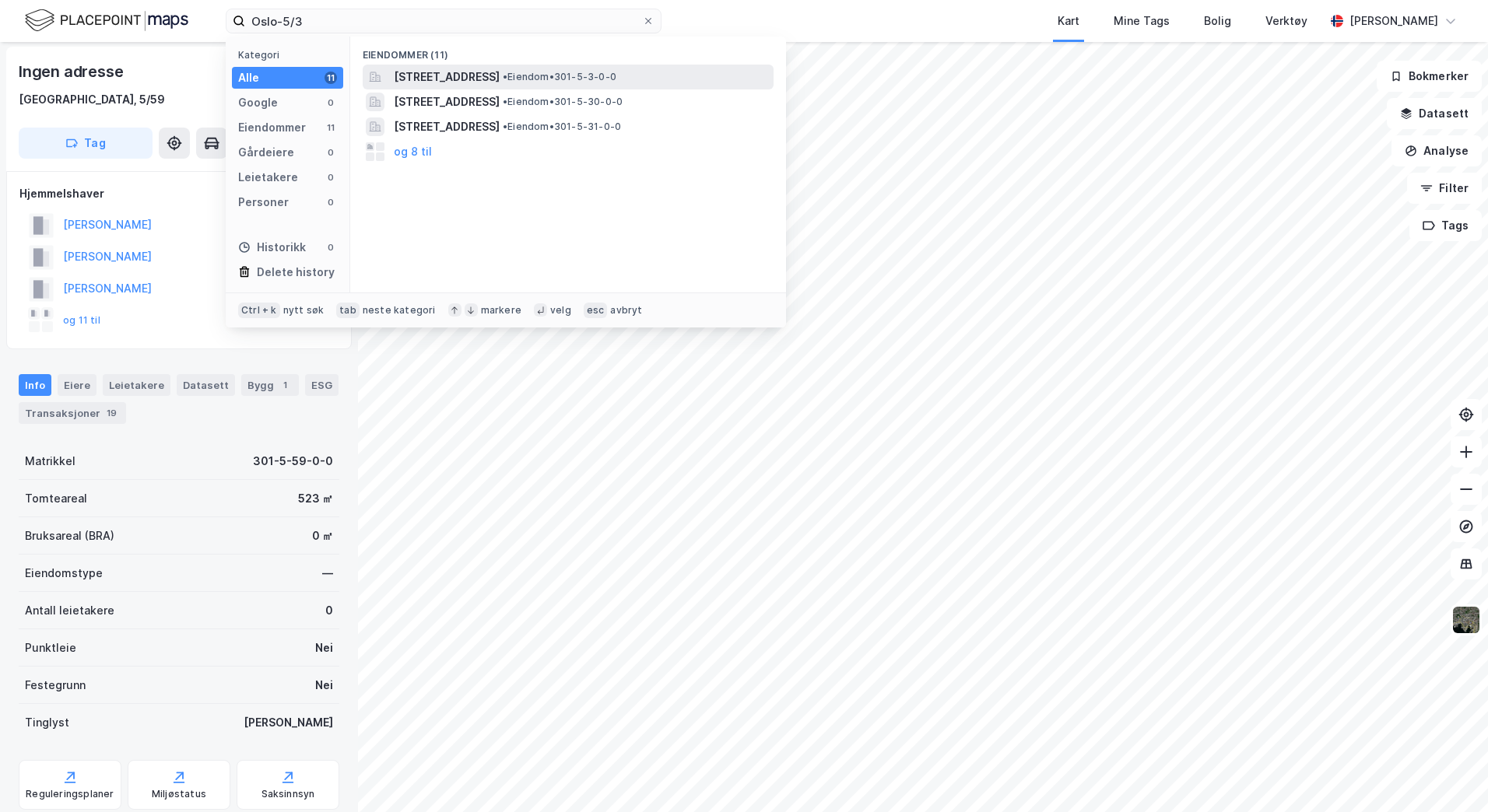
click at [458, 79] on span "[STREET_ADDRESS]" at bounding box center [447, 76] width 106 height 18
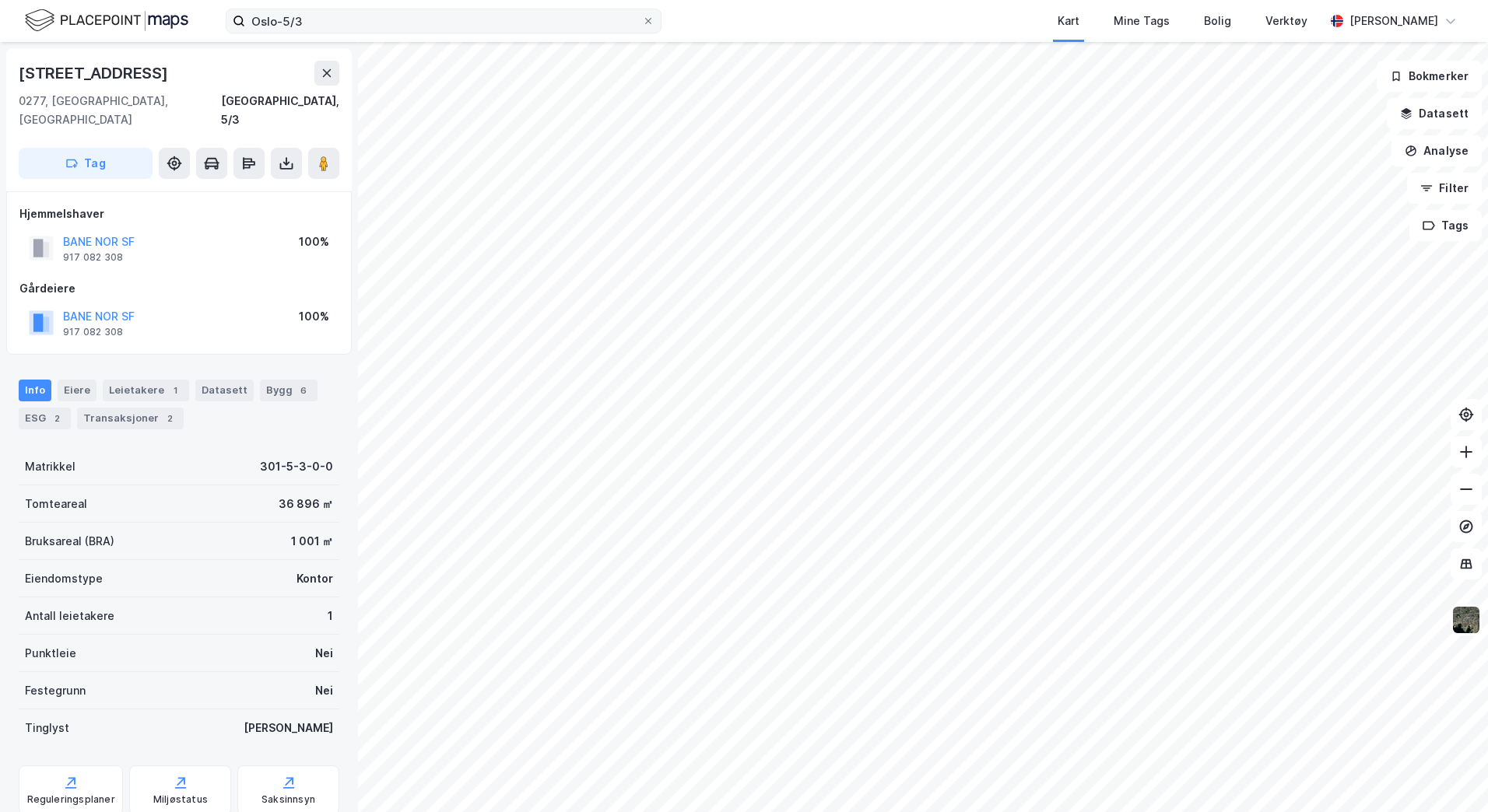
scroll to position [2, 0]
click at [280, 154] on icon at bounding box center [286, 161] width 15 height 15
click at [204, 186] on div "Last ned grunnbok" at bounding box center [209, 192] width 90 height 12
click at [938, 14] on div "Kart Mine Tags Bolig Verktøy" at bounding box center [1030, 21] width 588 height 42
click at [1030, 23] on div "Kart Mine Tags Bolig Verktøy" at bounding box center [1030, 21] width 588 height 42
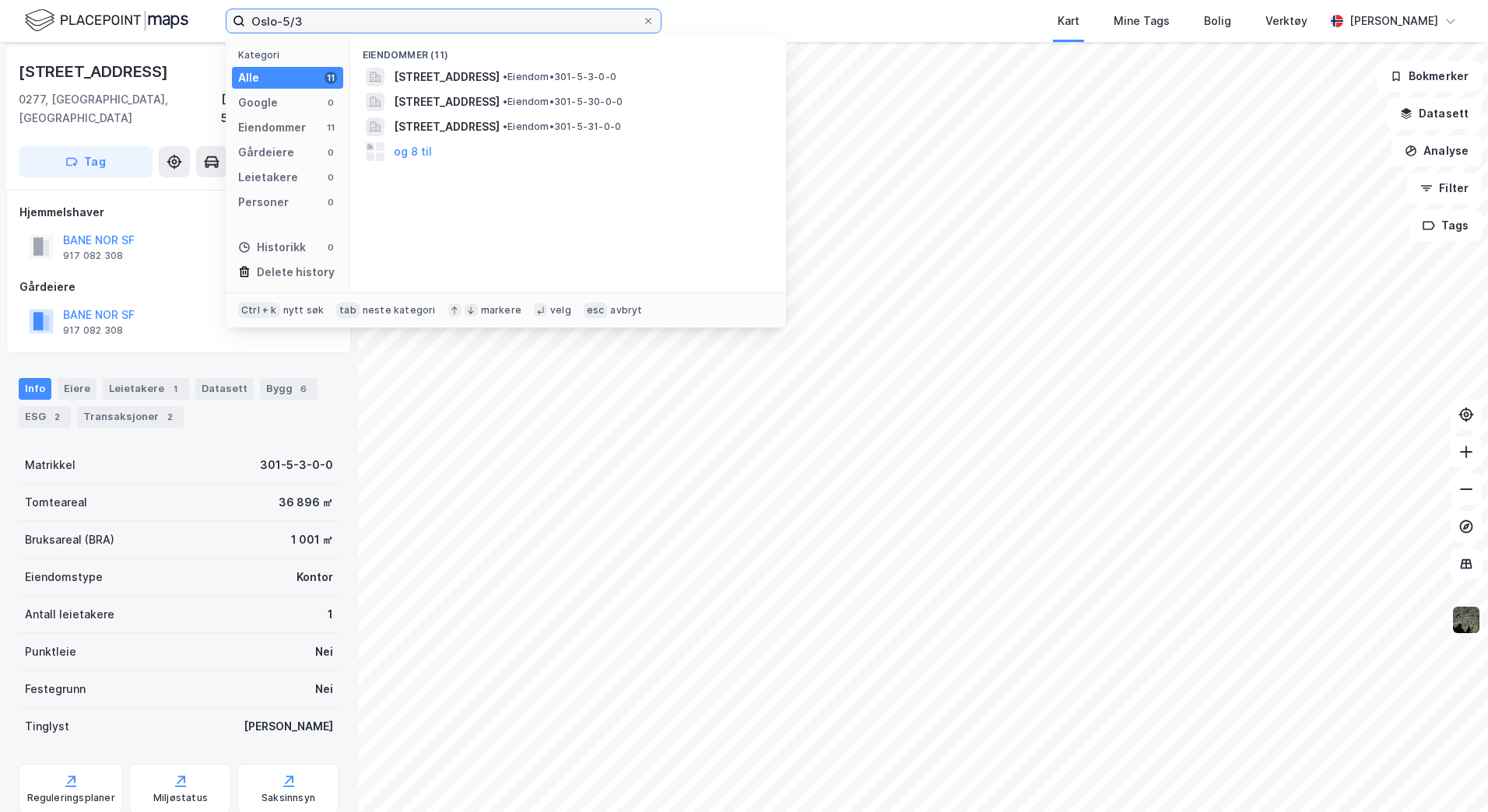
drag, startPoint x: 395, startPoint y: 21, endPoint x: 157, endPoint y: 10, distance: 238.3
click at [157, 10] on div "Oslo-5/3 Kategori Alle 11 Google 0 Eiendommer 11 Gårdeiere 0 Leietakere 0 Perso…" at bounding box center [744, 21] width 1488 height 42
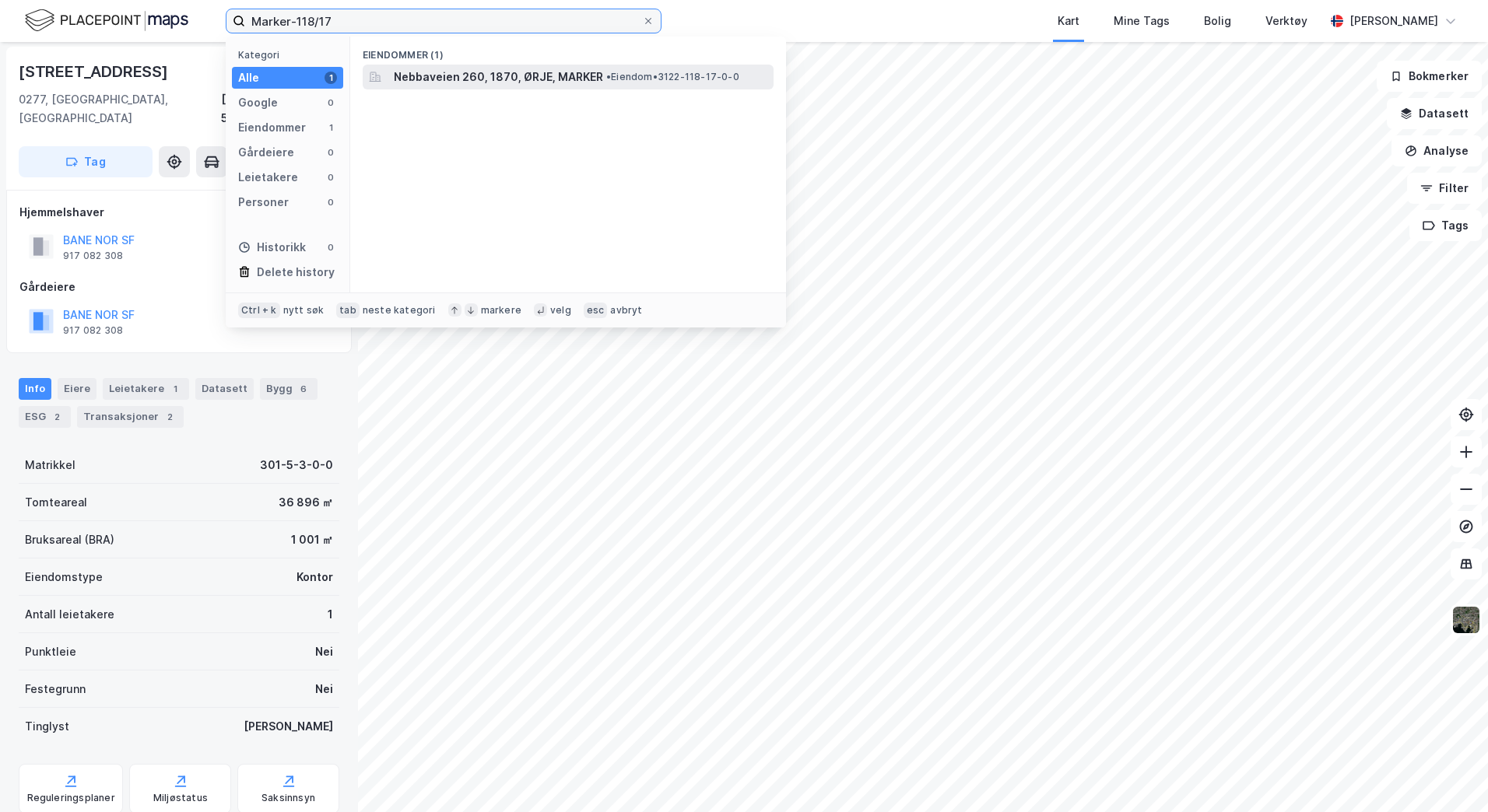
type input "Marker-118/17"
click at [488, 80] on span "Nebbaveien 260, 1870, ØRJE, MARKER" at bounding box center [498, 76] width 210 height 18
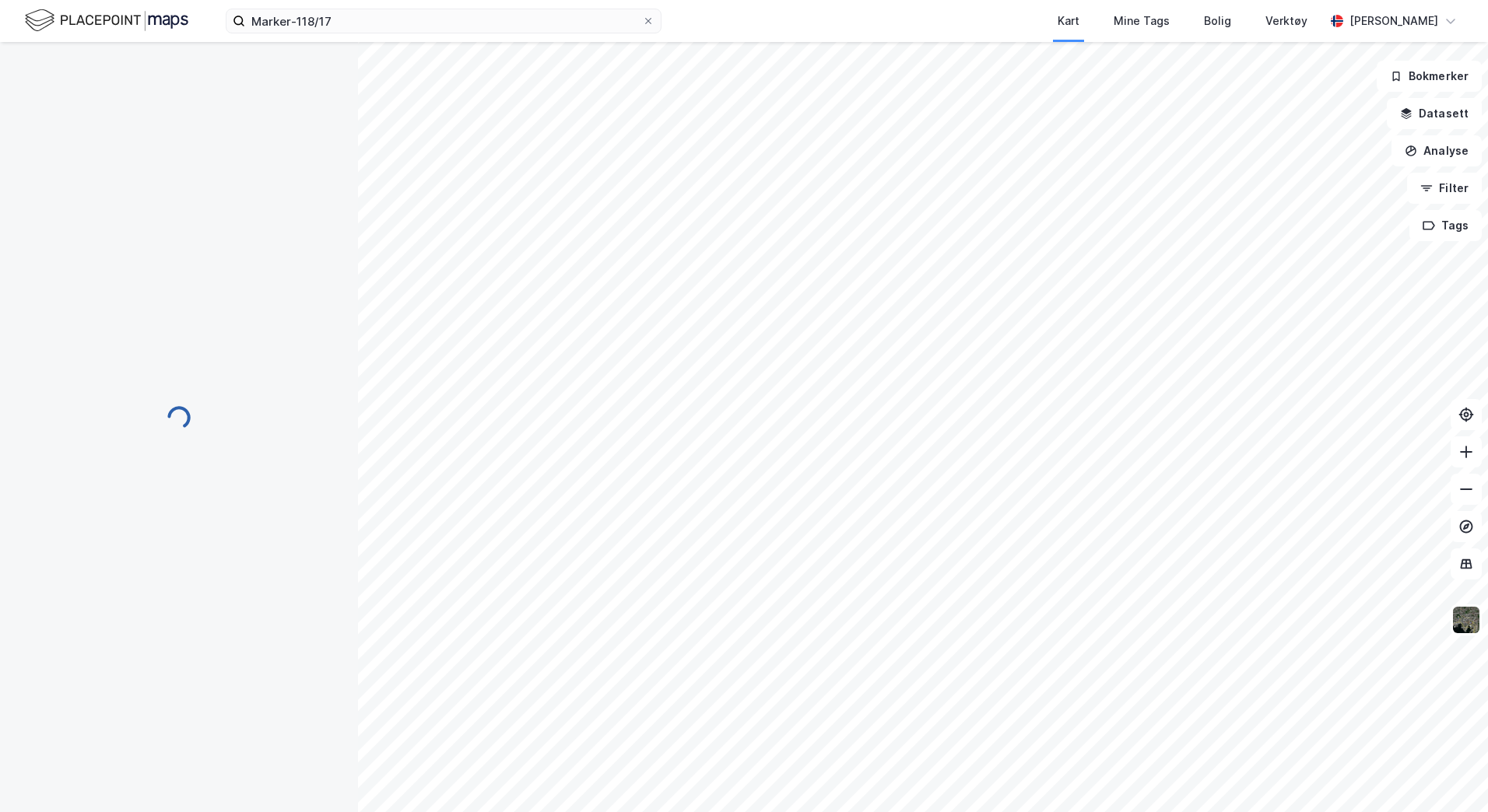
scroll to position [2, 0]
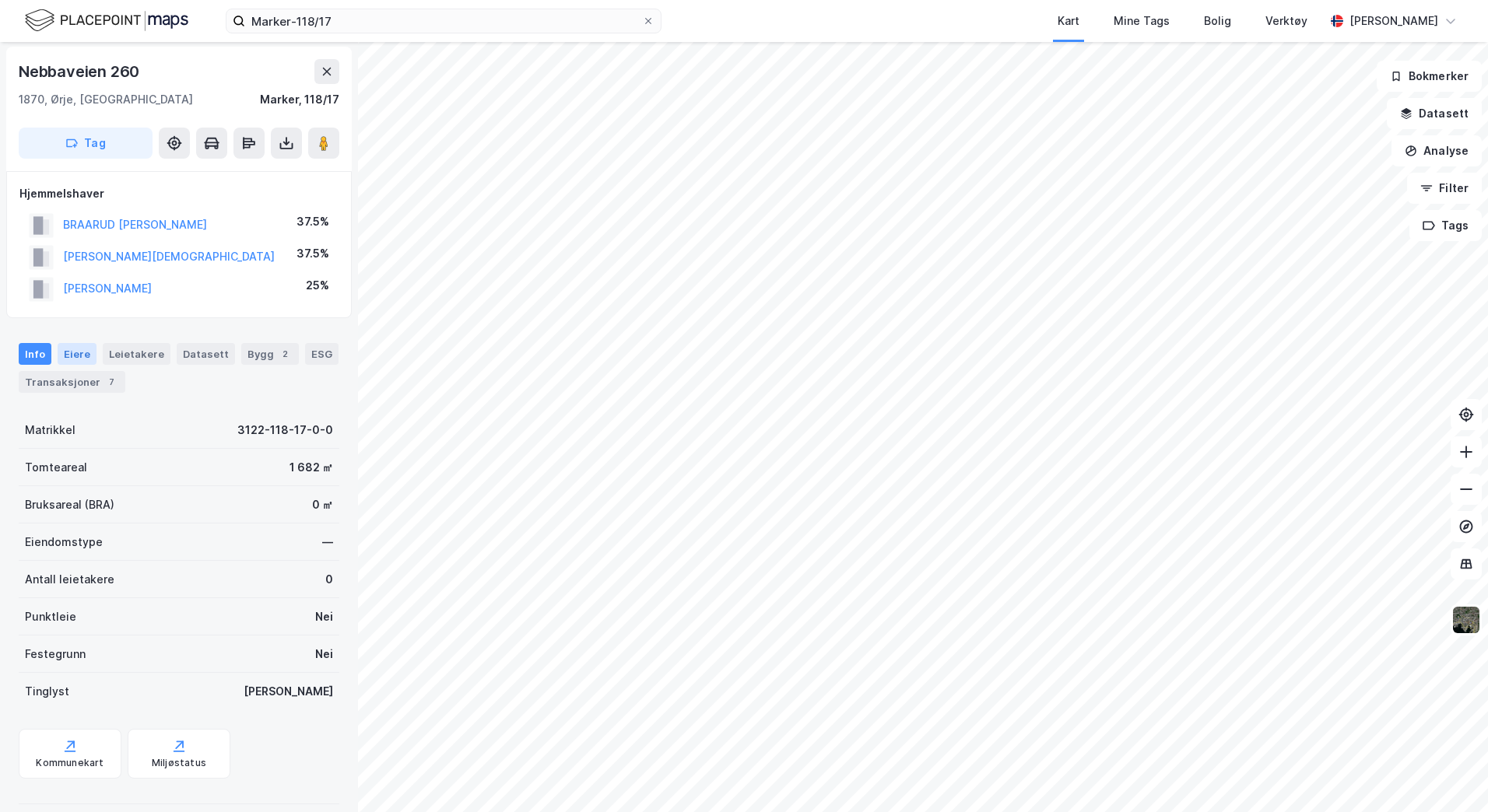
click at [72, 353] on div "Eiere" at bounding box center [77, 353] width 39 height 22
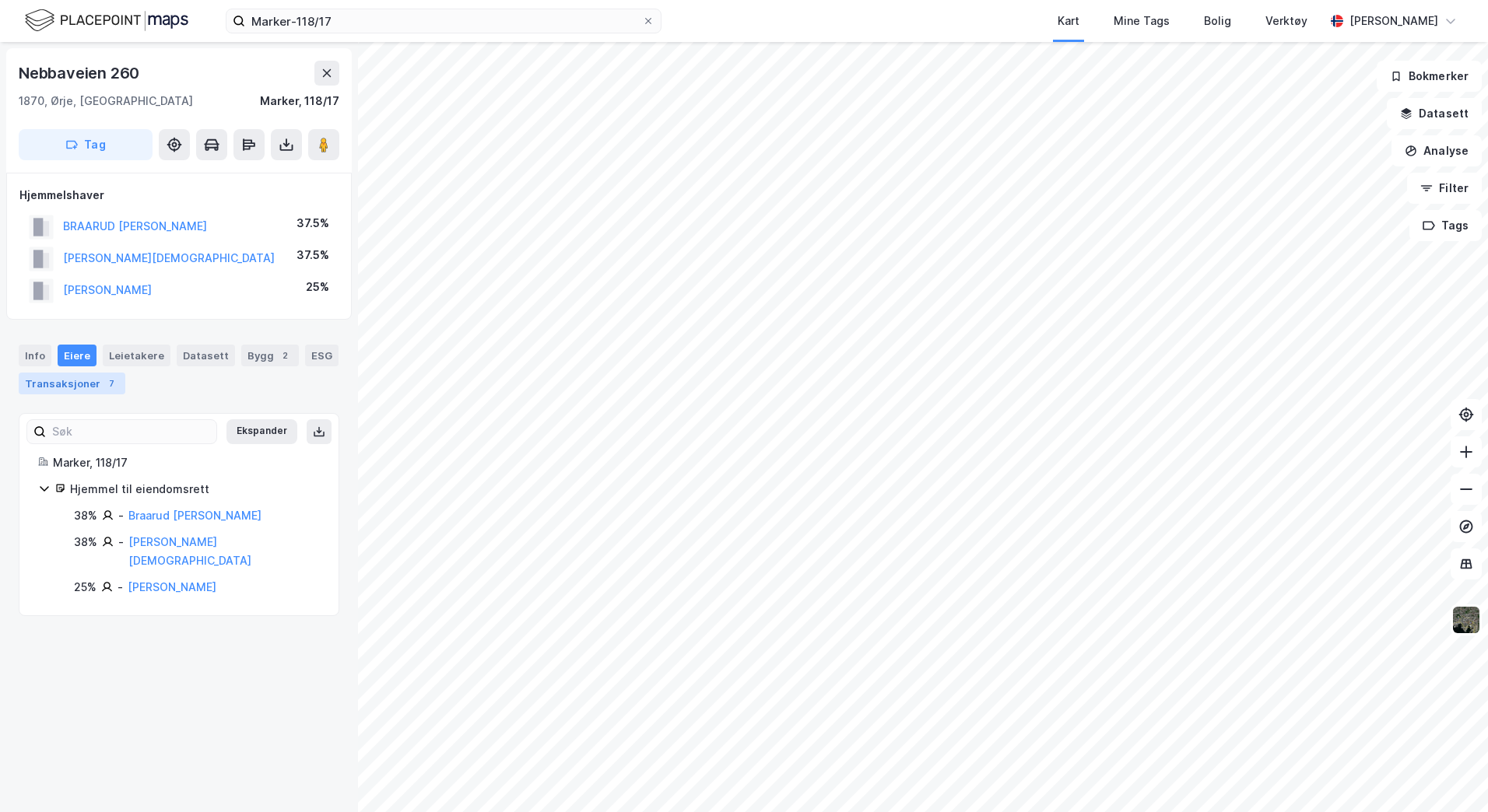
click at [67, 386] on div "Transaksjoner 7" at bounding box center [72, 383] width 107 height 22
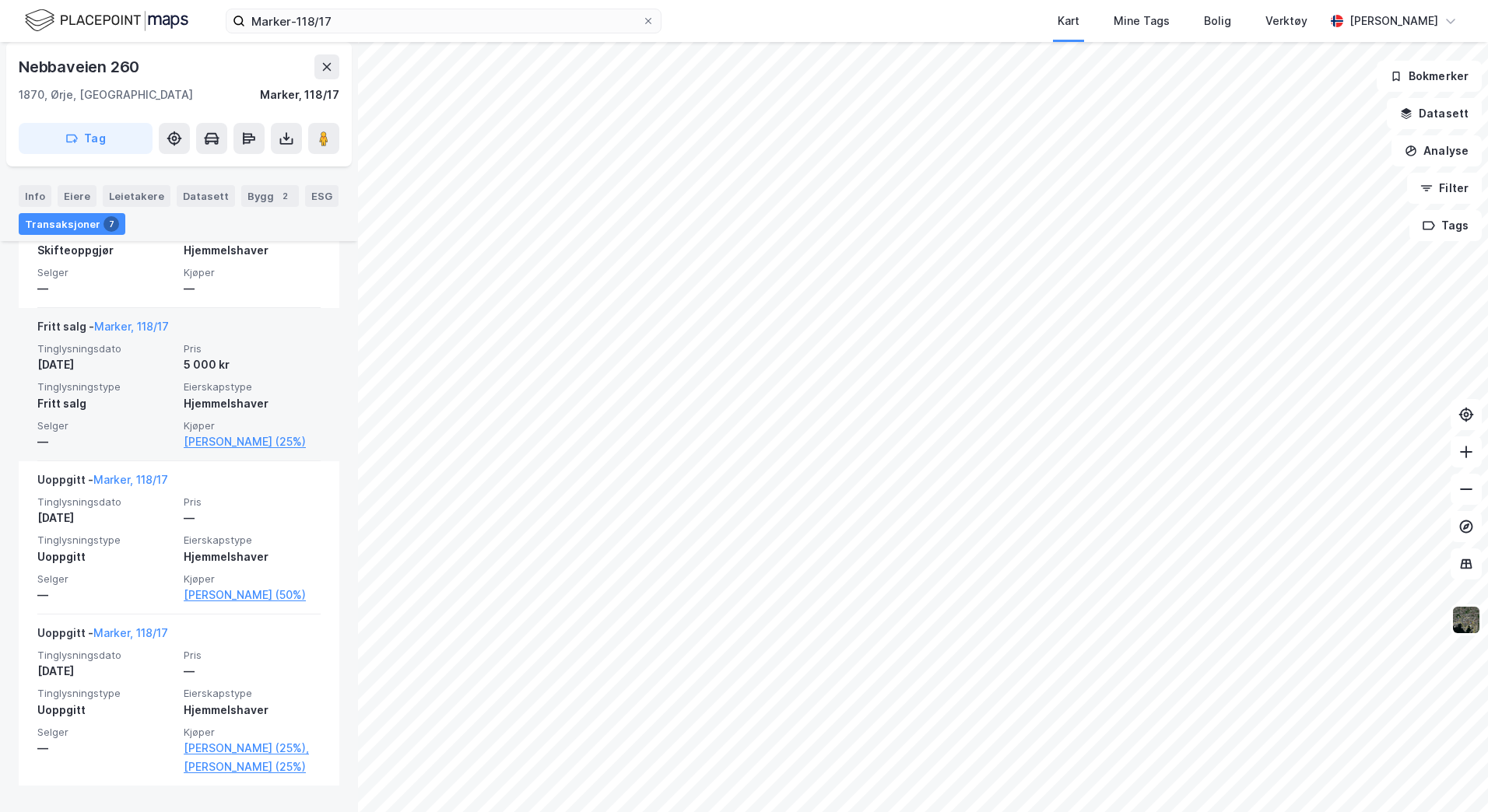
scroll to position [1095, 0]
